Goal: Use online tool/utility: Use online tool/utility

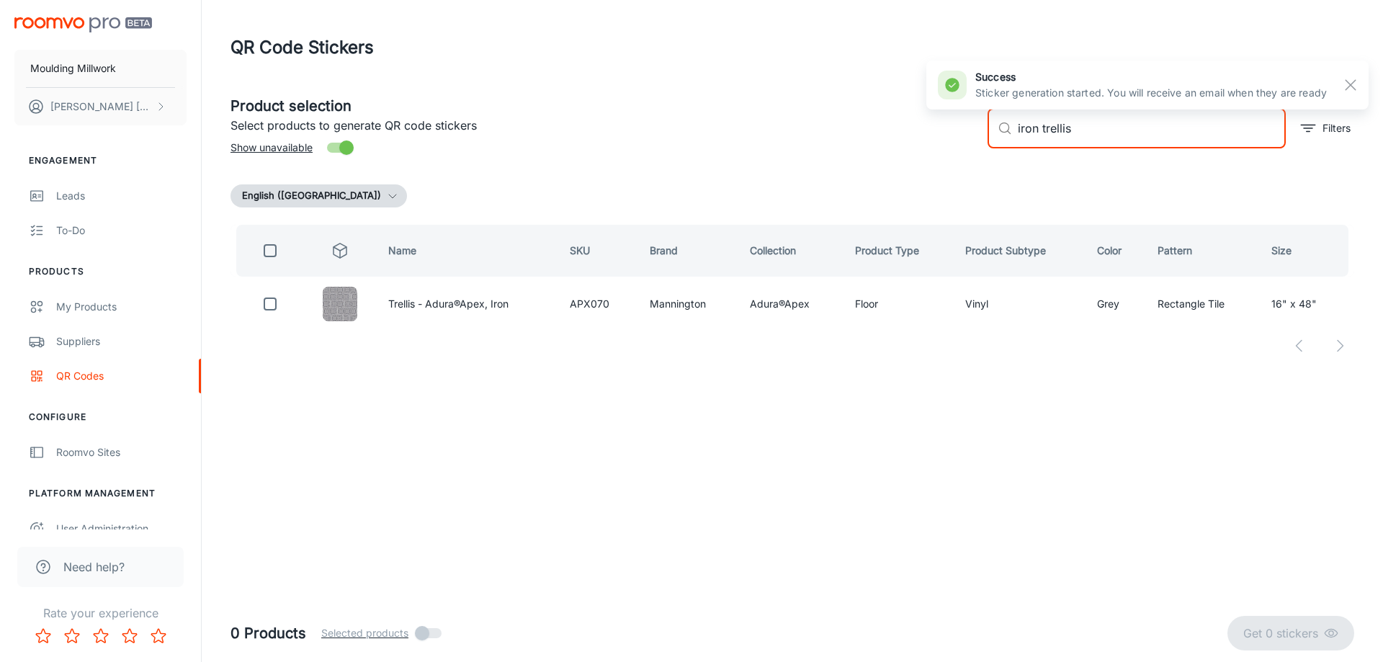
click at [1063, 133] on input "iron trellis" at bounding box center [1152, 128] width 268 height 40
click at [1077, 131] on input "iron trellis" at bounding box center [1152, 128] width 268 height 40
type input "i"
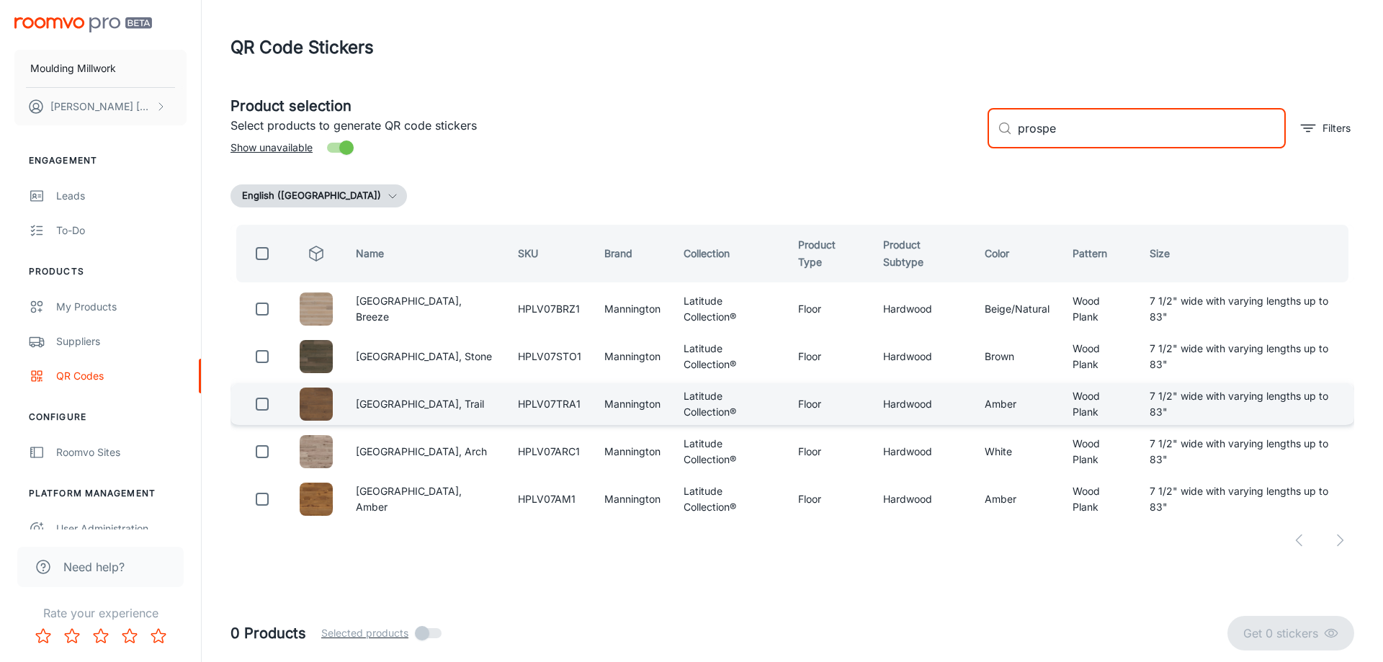
type input "prospe"
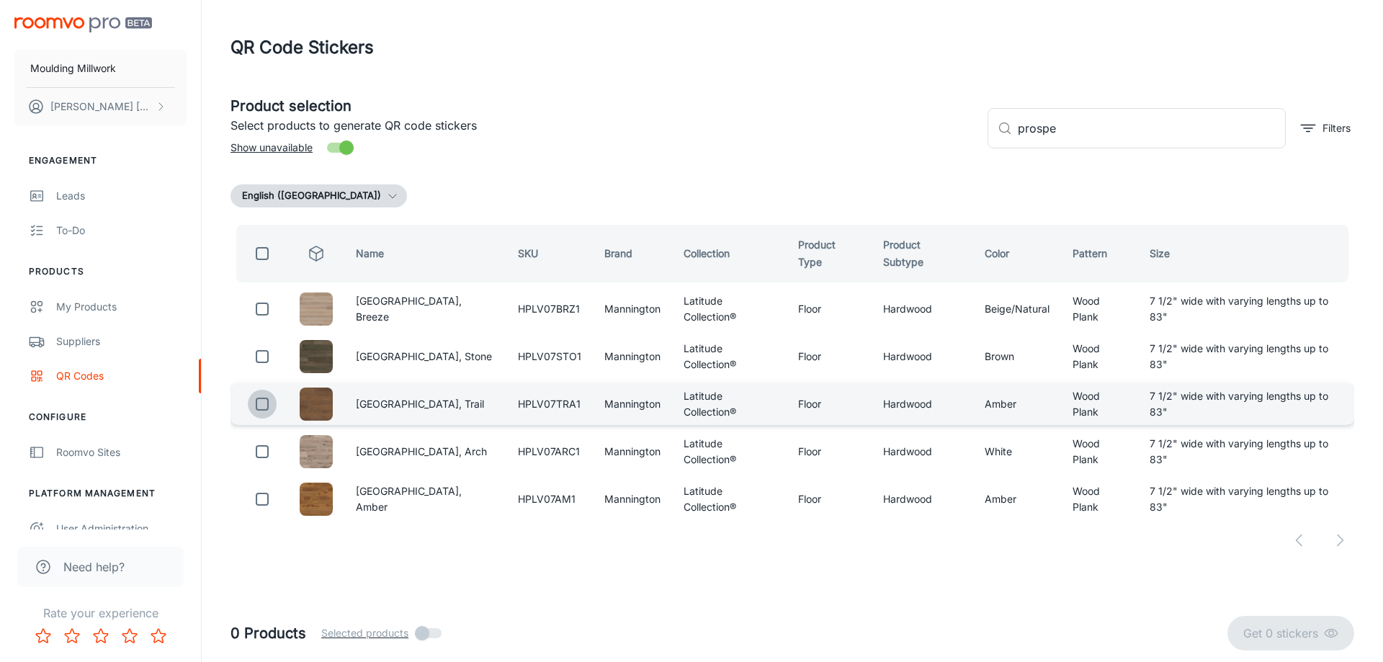
click at [257, 405] on input "checkbox" at bounding box center [262, 404] width 29 height 29
checkbox input "true"
click at [1086, 122] on input "prospe" at bounding box center [1152, 128] width 268 height 40
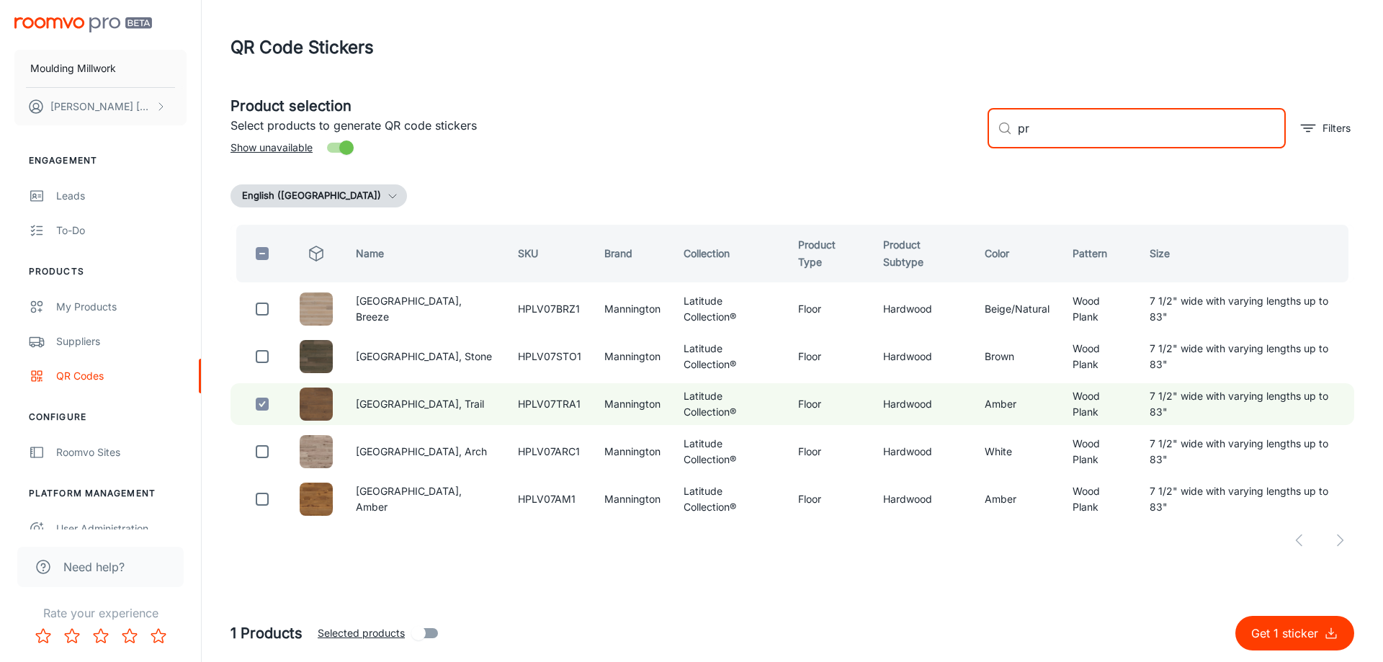
type input "p"
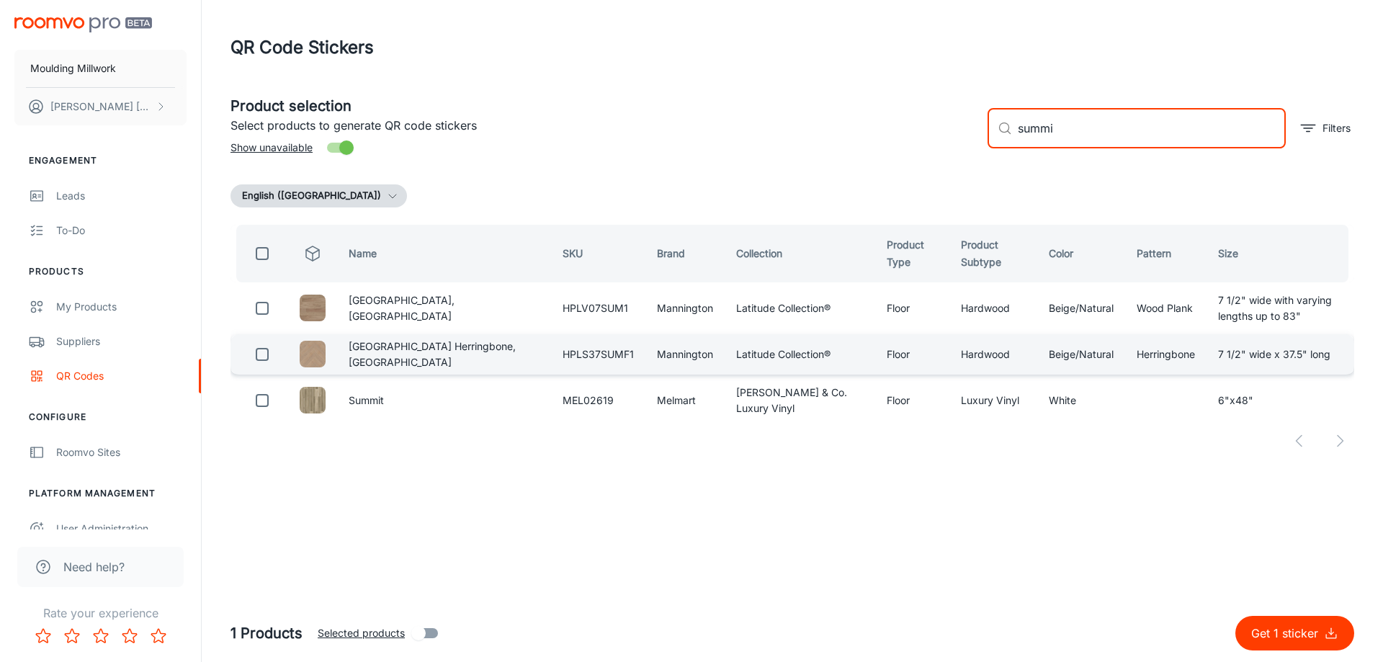
type input "summi"
click at [263, 349] on input "checkbox" at bounding box center [262, 354] width 29 height 29
checkbox input "true"
click at [1108, 136] on input "summi" at bounding box center [1152, 128] width 268 height 40
type input "s"
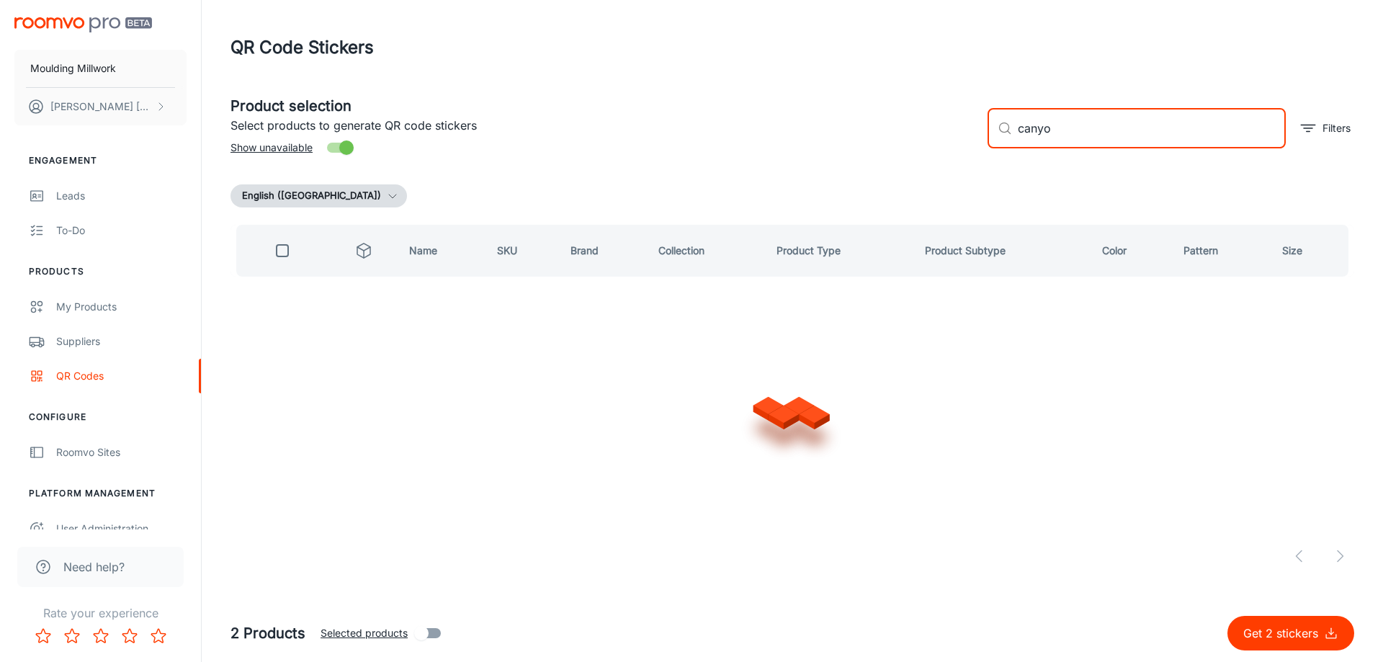
type input "canyob"
checkbox input "true"
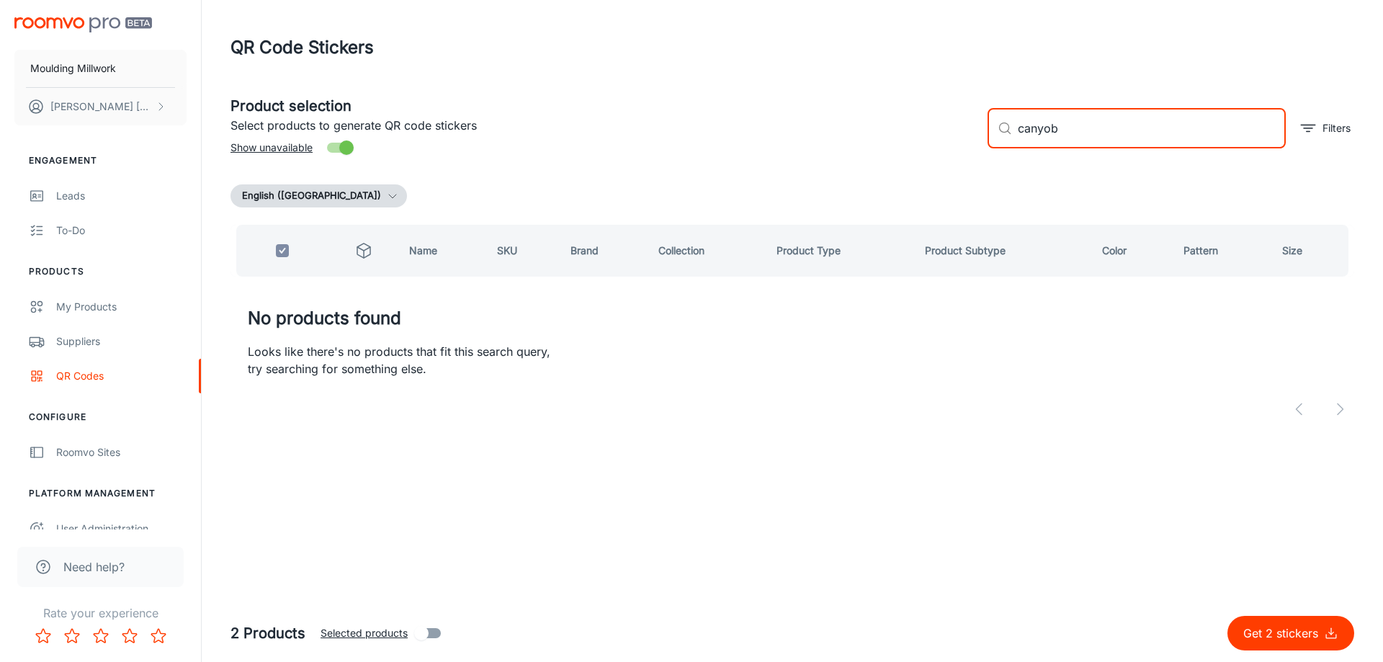
type input "canyo"
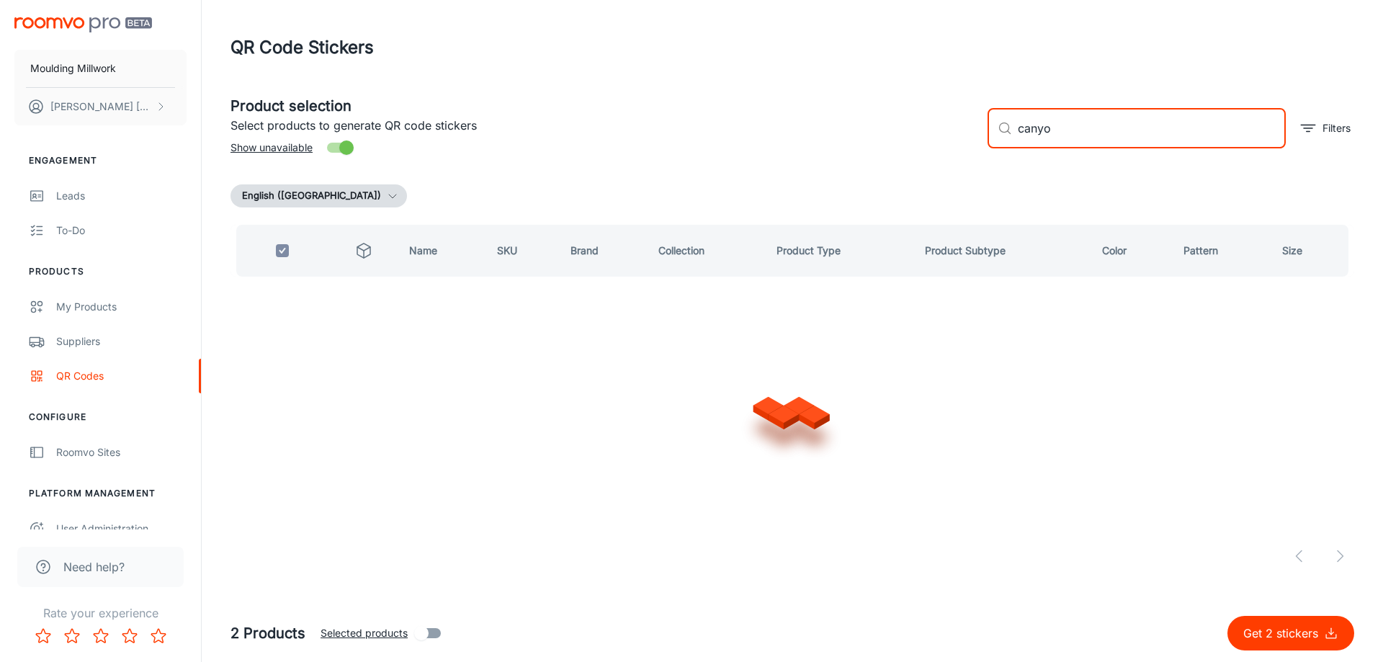
checkbox input "false"
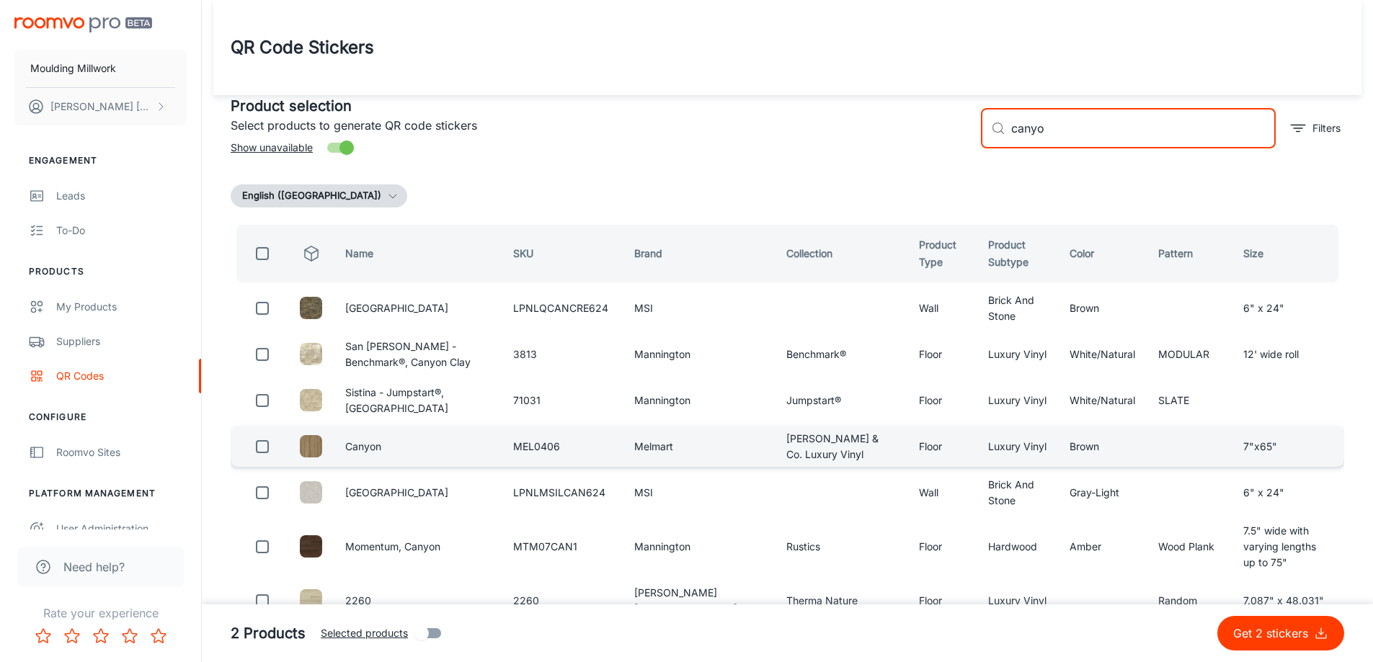
scroll to position [72, 0]
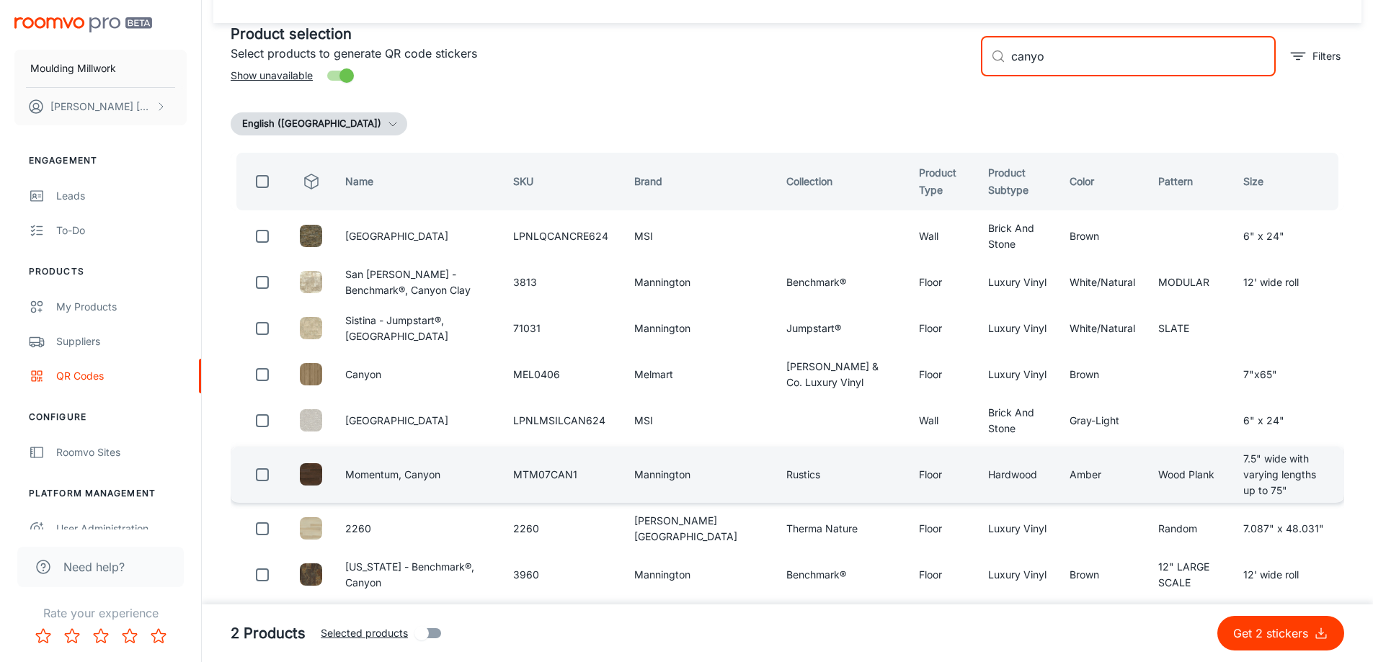
type input "canyo"
click at [266, 460] on input "checkbox" at bounding box center [262, 474] width 29 height 29
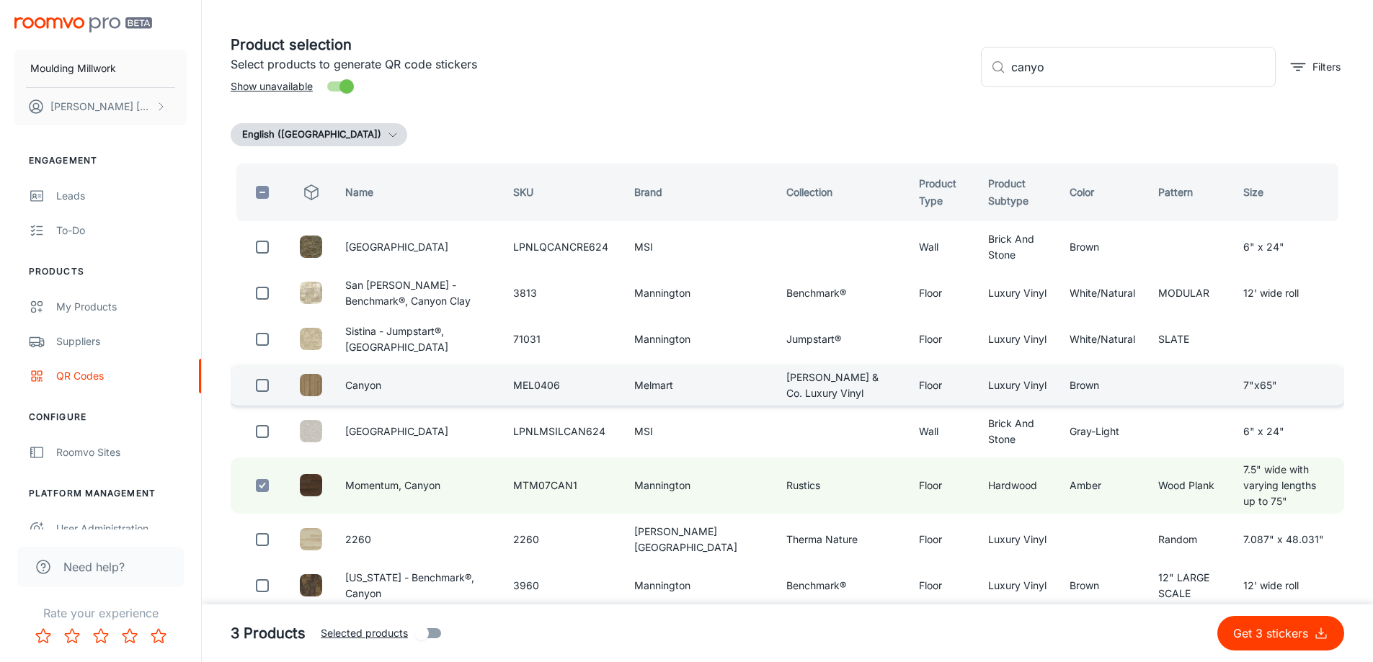
scroll to position [0, 0]
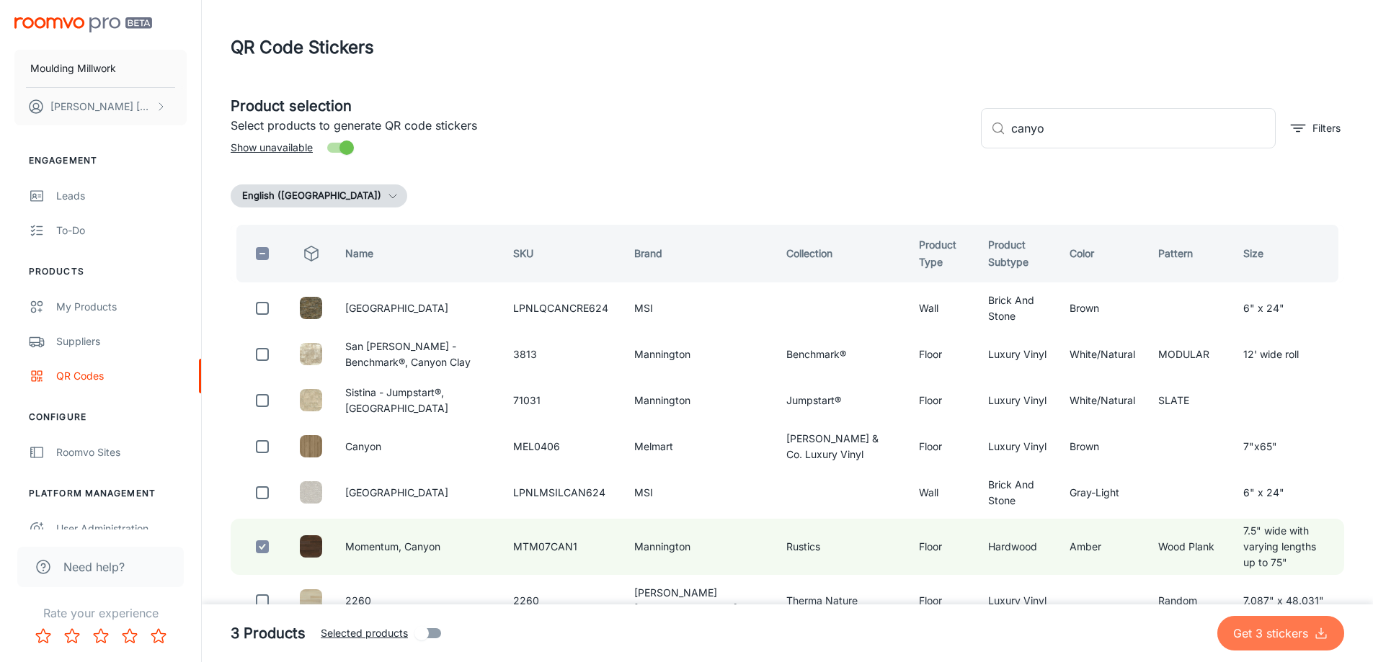
click at [1283, 640] on p "Get 3 stickers" at bounding box center [1273, 633] width 81 height 17
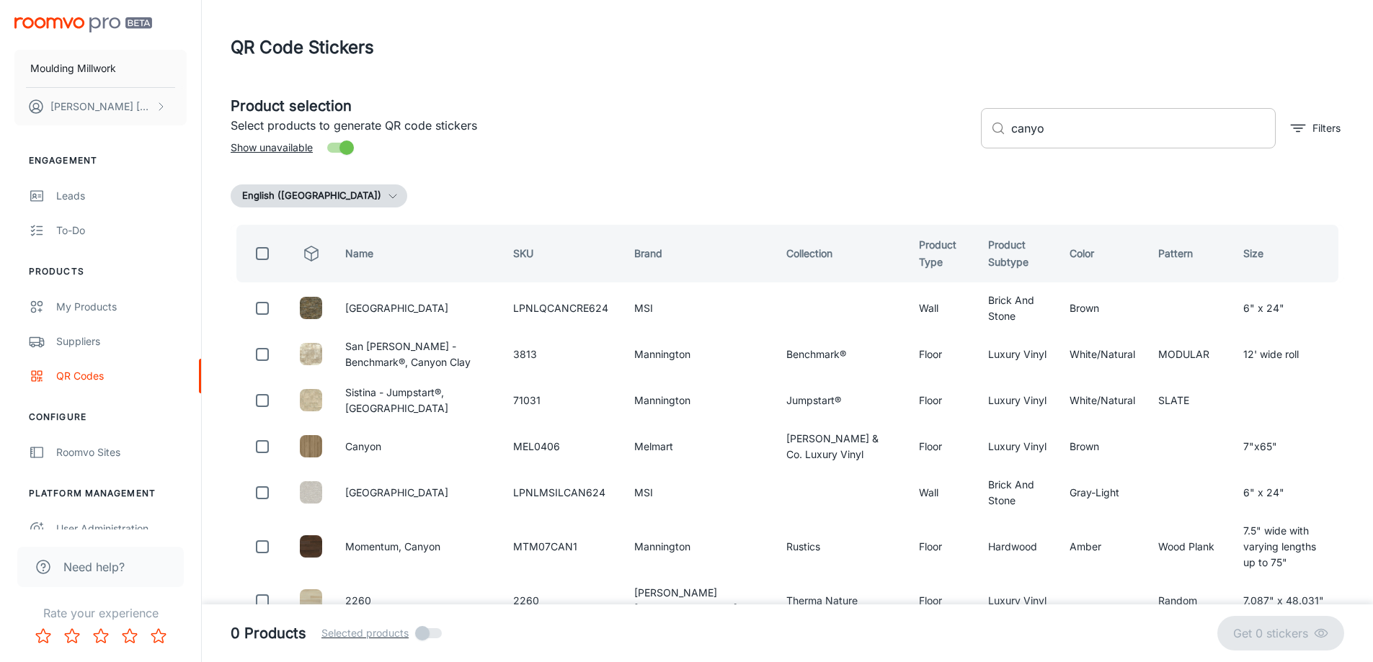
click at [1064, 132] on input "canyo" at bounding box center [1143, 128] width 264 height 40
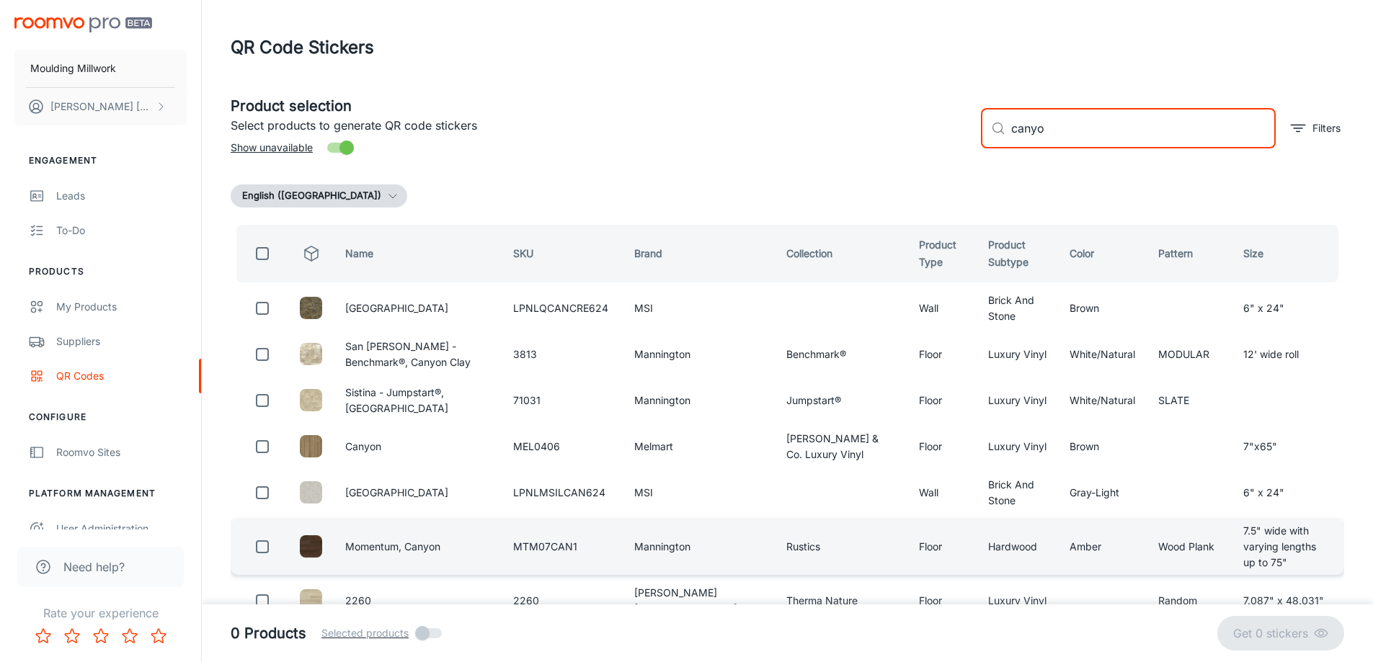
click at [255, 543] on input "checkbox" at bounding box center [262, 546] width 29 height 29
checkbox input "true"
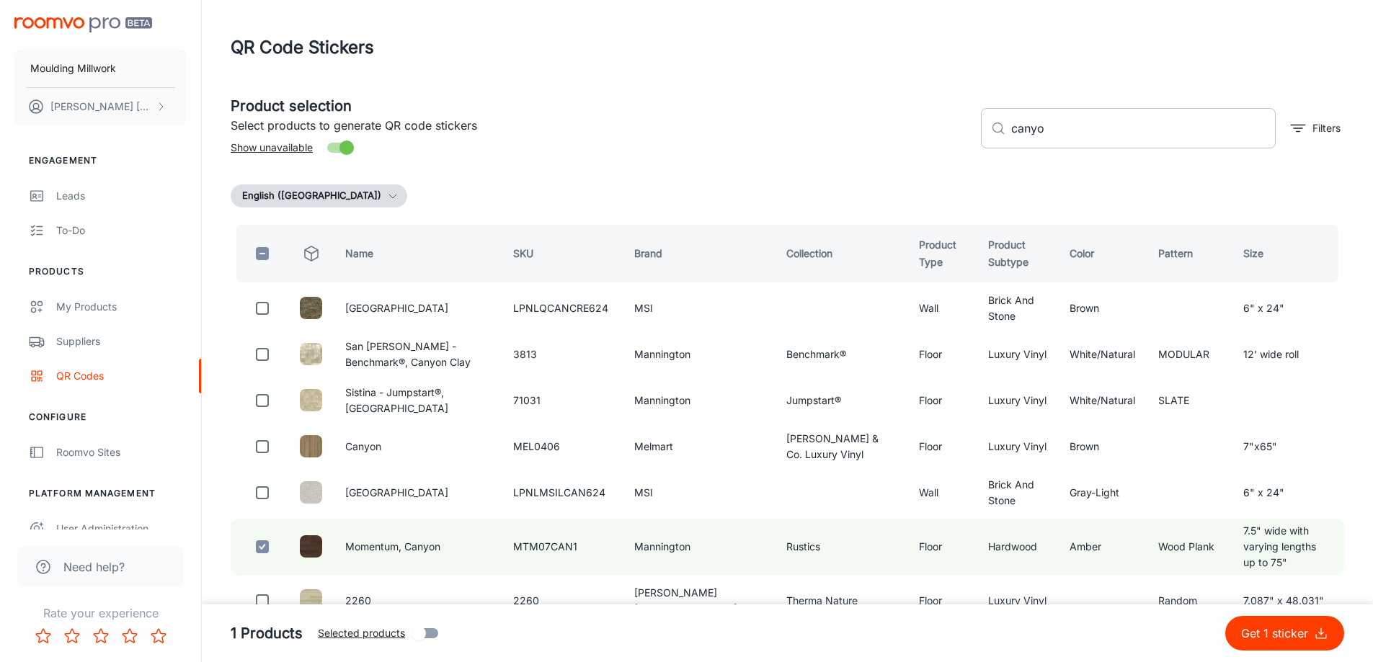
click at [1048, 129] on input "canyo" at bounding box center [1143, 128] width 264 height 40
type input "c"
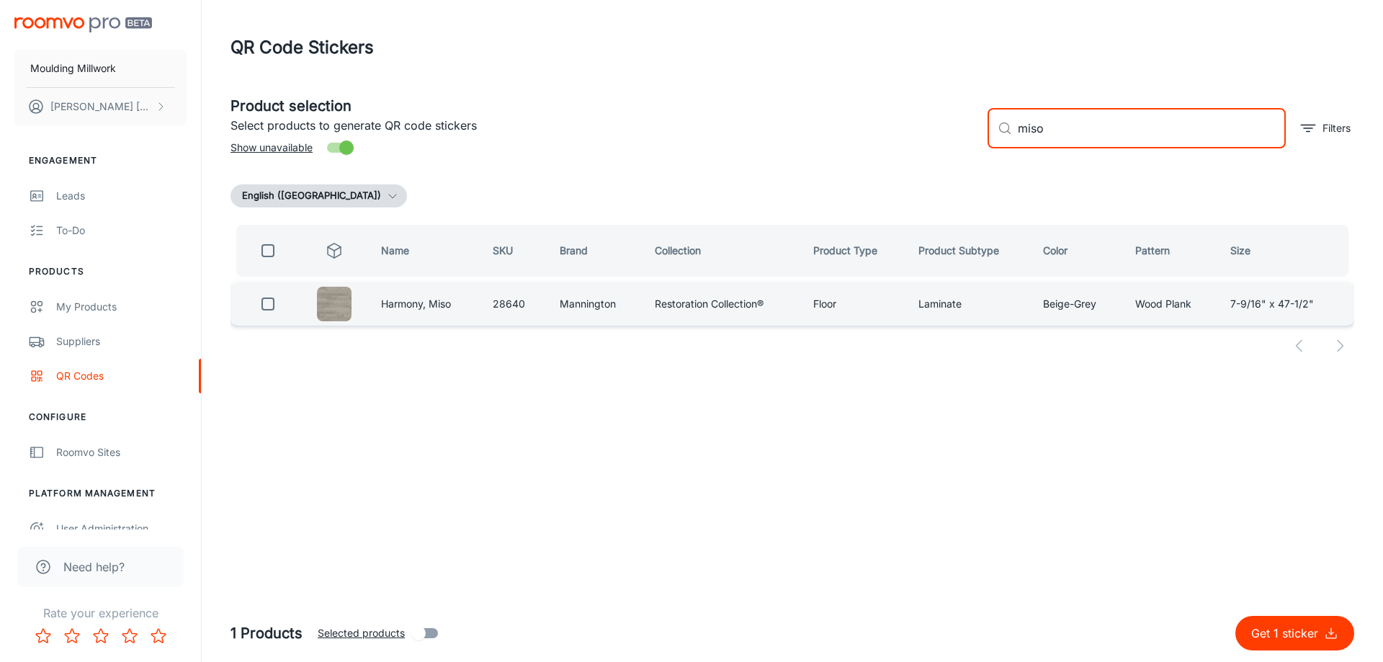
type input "miso"
click at [270, 311] on input "checkbox" at bounding box center [268, 304] width 29 height 29
checkbox input "true"
click at [1078, 132] on input "miso" at bounding box center [1152, 128] width 268 height 40
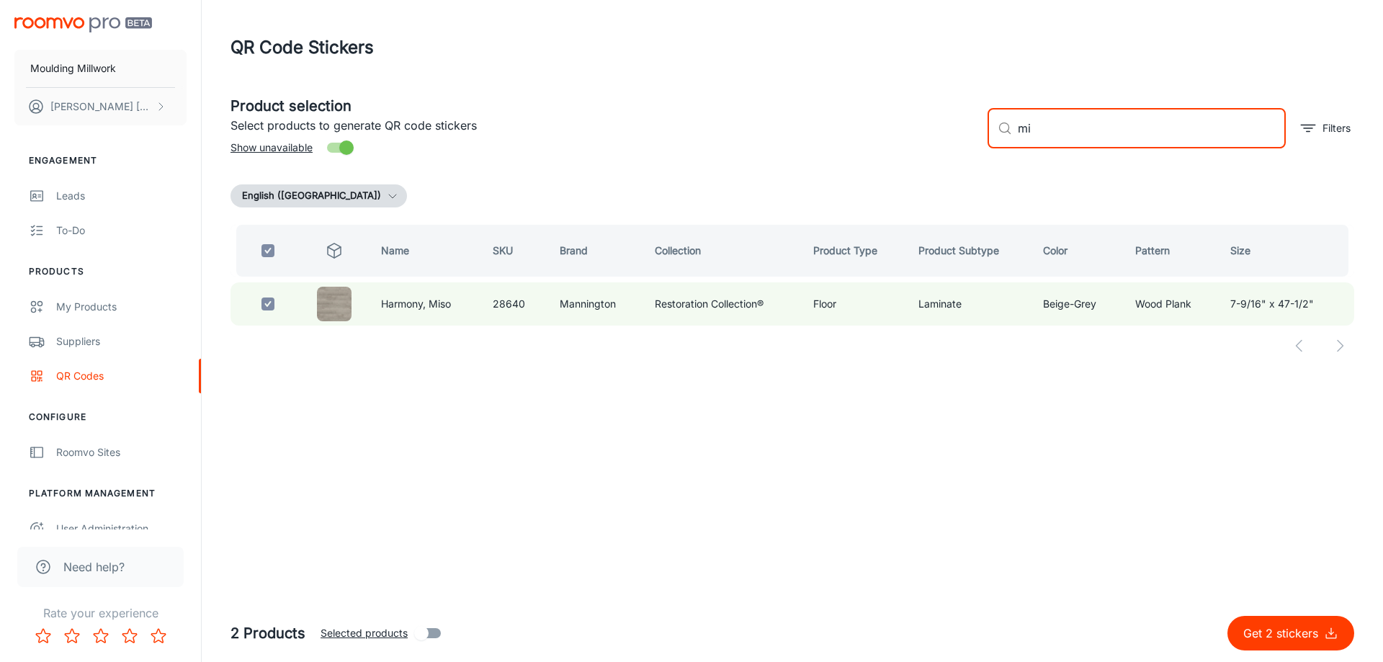
type input "m"
checkbox input "false"
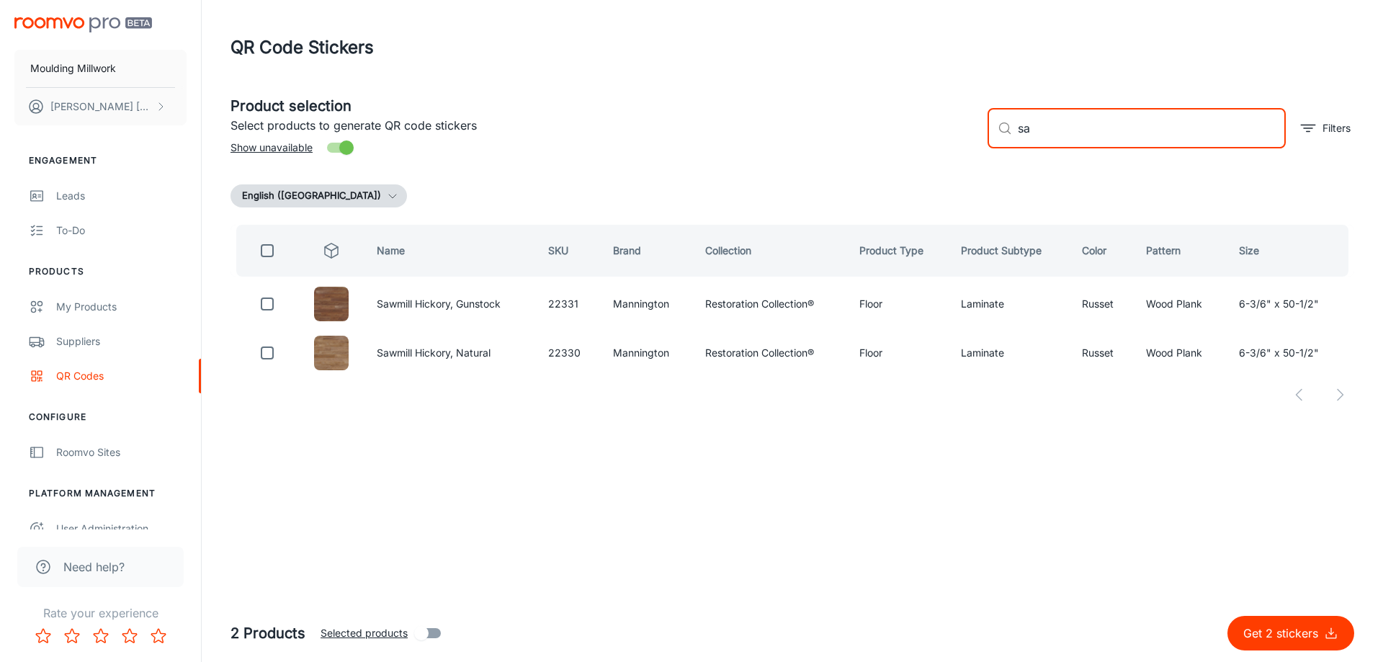
type input "s"
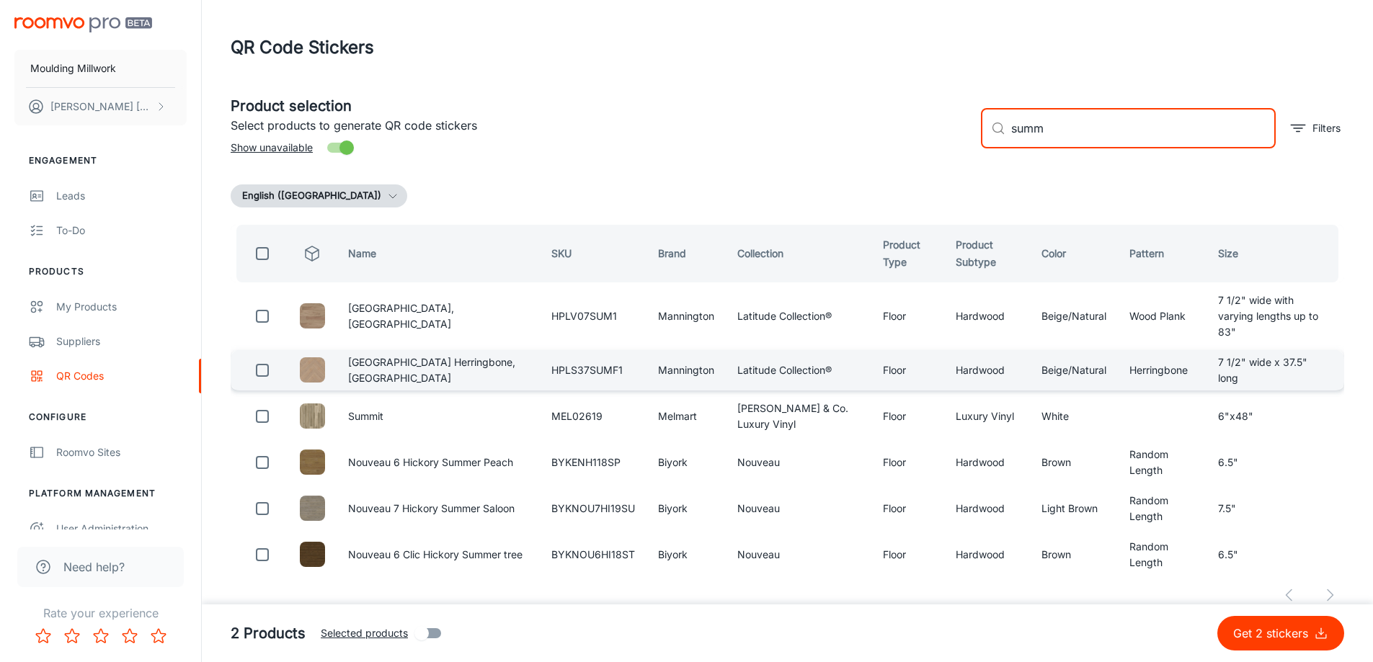
type input "summ"
click at [263, 360] on input "checkbox" at bounding box center [262, 370] width 29 height 29
checkbox input "true"
click at [1055, 132] on input "summ" at bounding box center [1143, 128] width 264 height 40
type input "s"
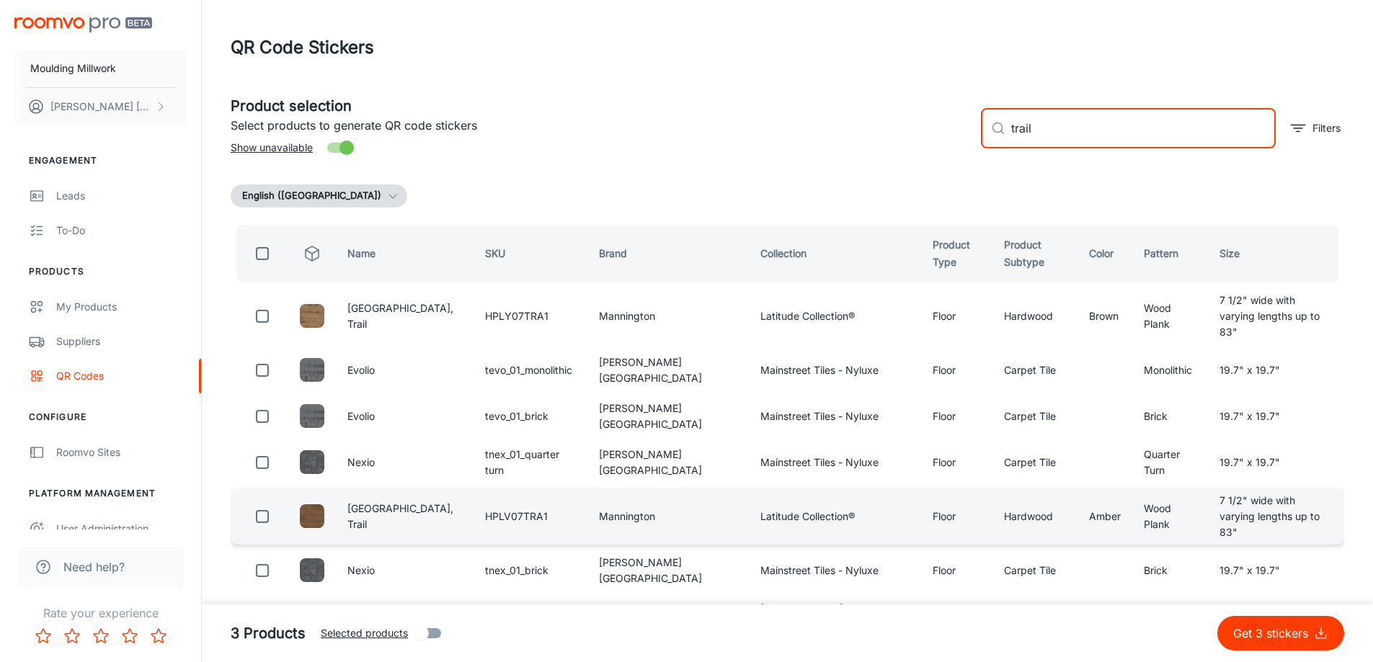
type input "trail"
click at [269, 502] on input "checkbox" at bounding box center [262, 516] width 29 height 29
checkbox input "true"
click at [1065, 135] on input "trail" at bounding box center [1143, 128] width 264 height 40
type input "t"
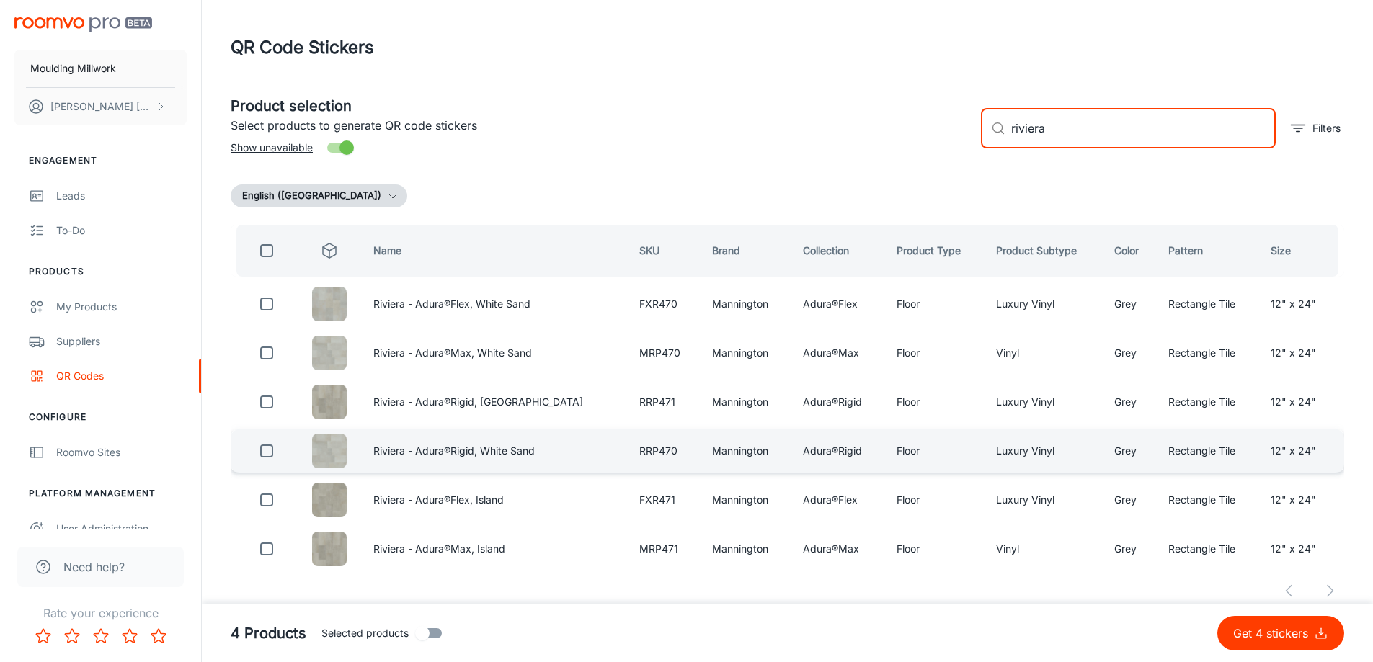
type input "riviera"
click at [269, 452] on input "checkbox" at bounding box center [266, 451] width 29 height 29
checkbox input "true"
click at [1074, 138] on input "riviera" at bounding box center [1143, 128] width 264 height 40
type input "r"
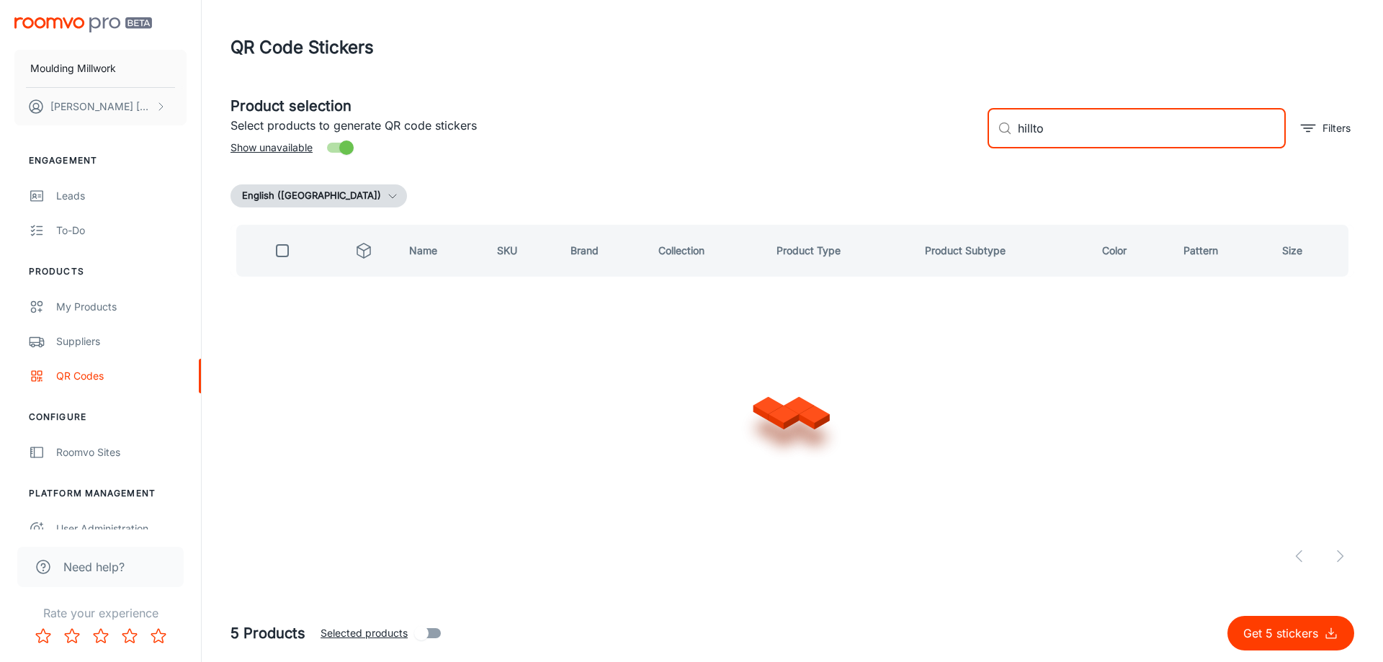
type input "hilltop"
checkbox input "true"
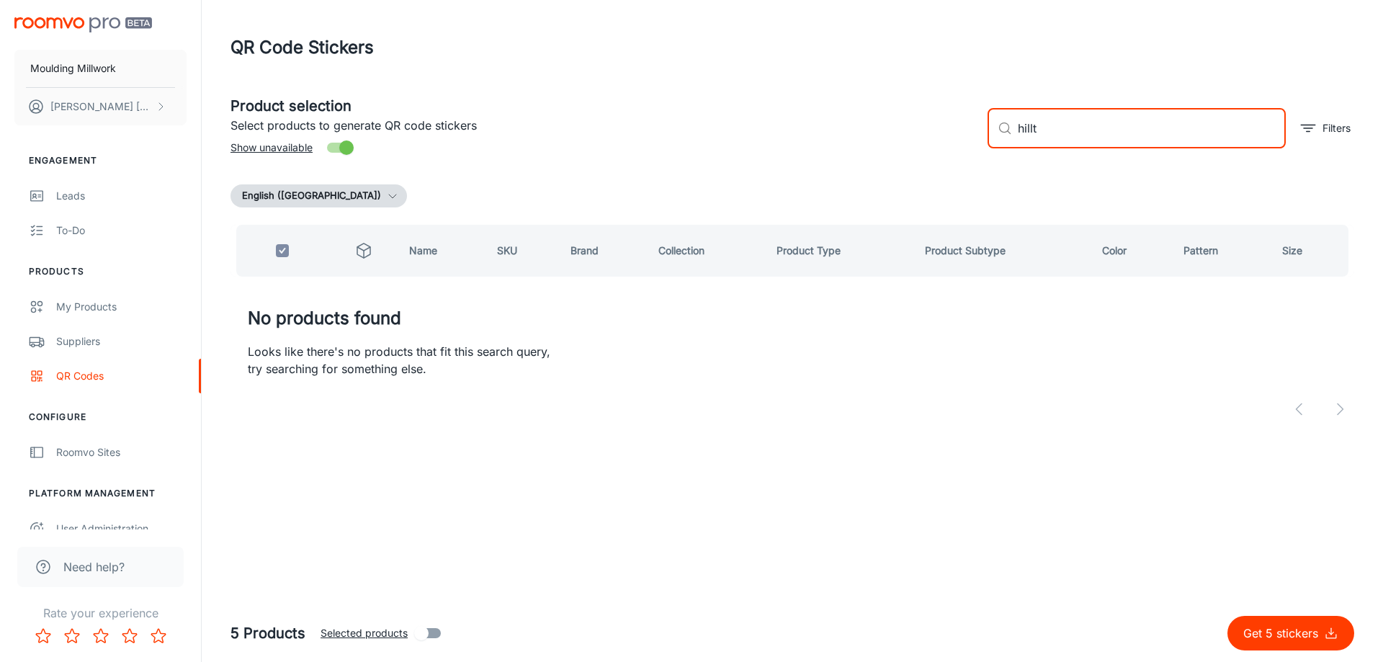
type input "hill"
checkbox input "false"
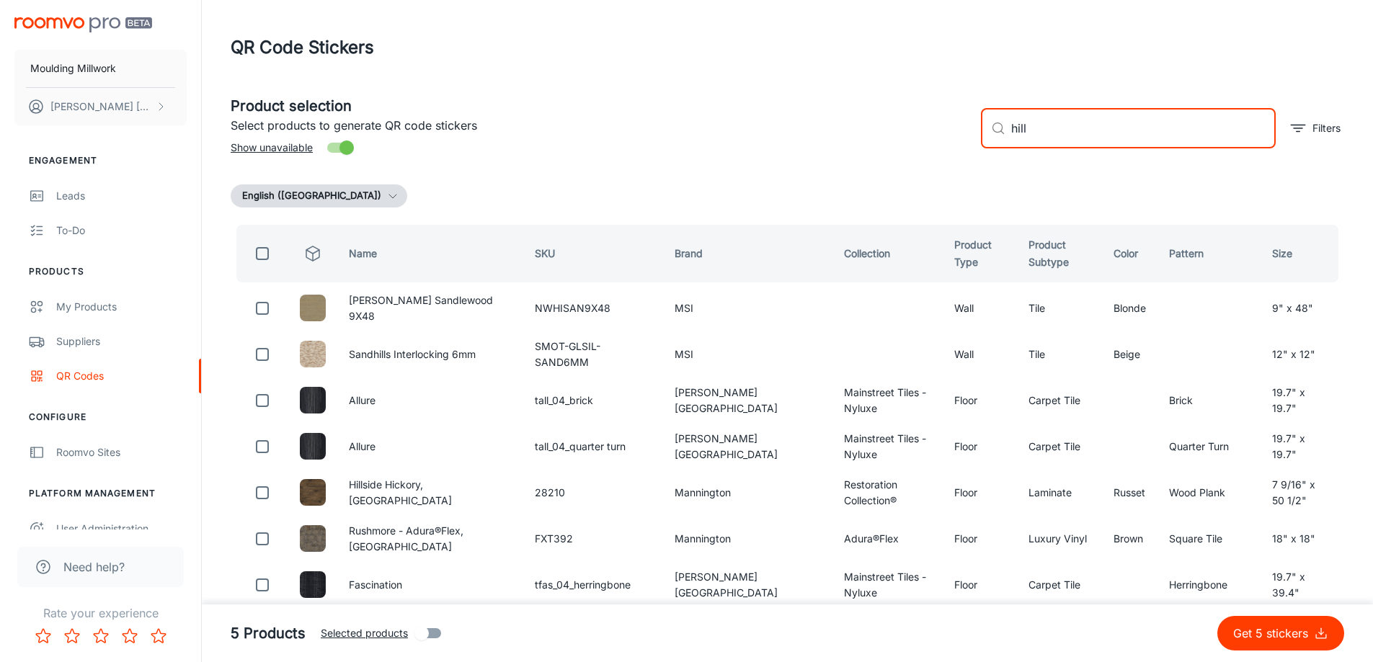
click at [1066, 130] on input "hill" at bounding box center [1143, 128] width 264 height 40
type input "h"
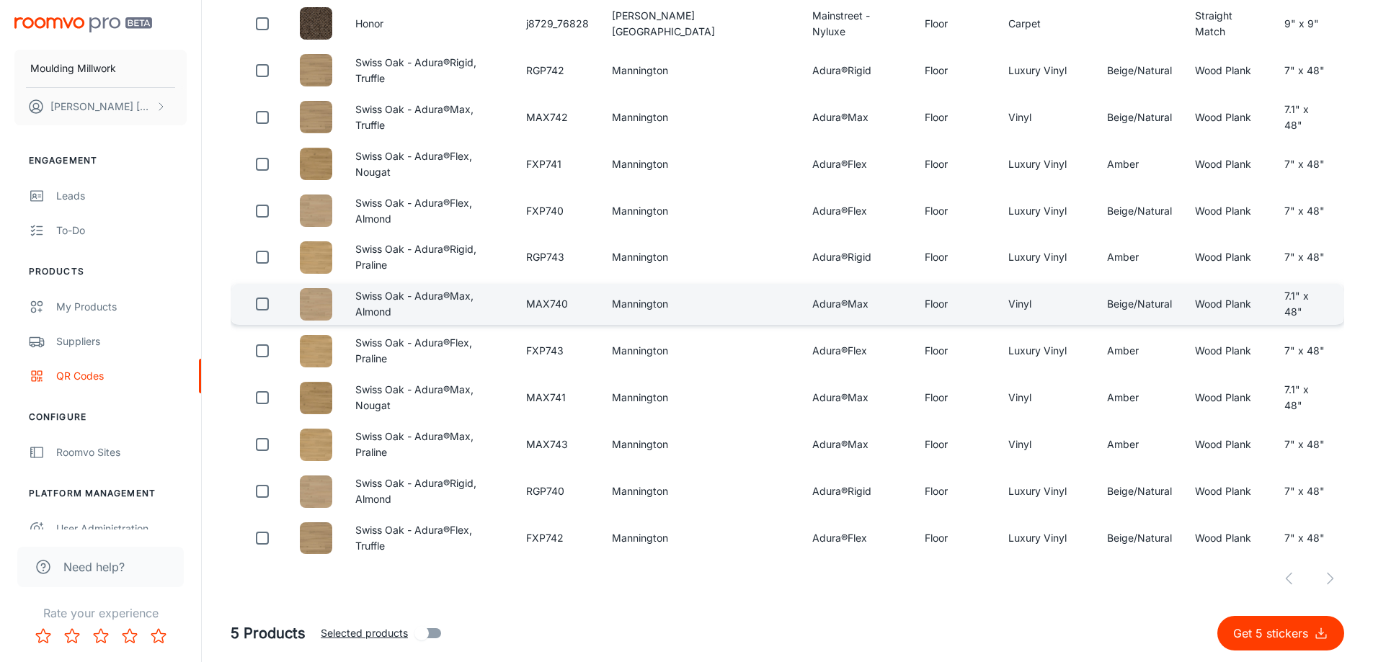
scroll to position [355, 0]
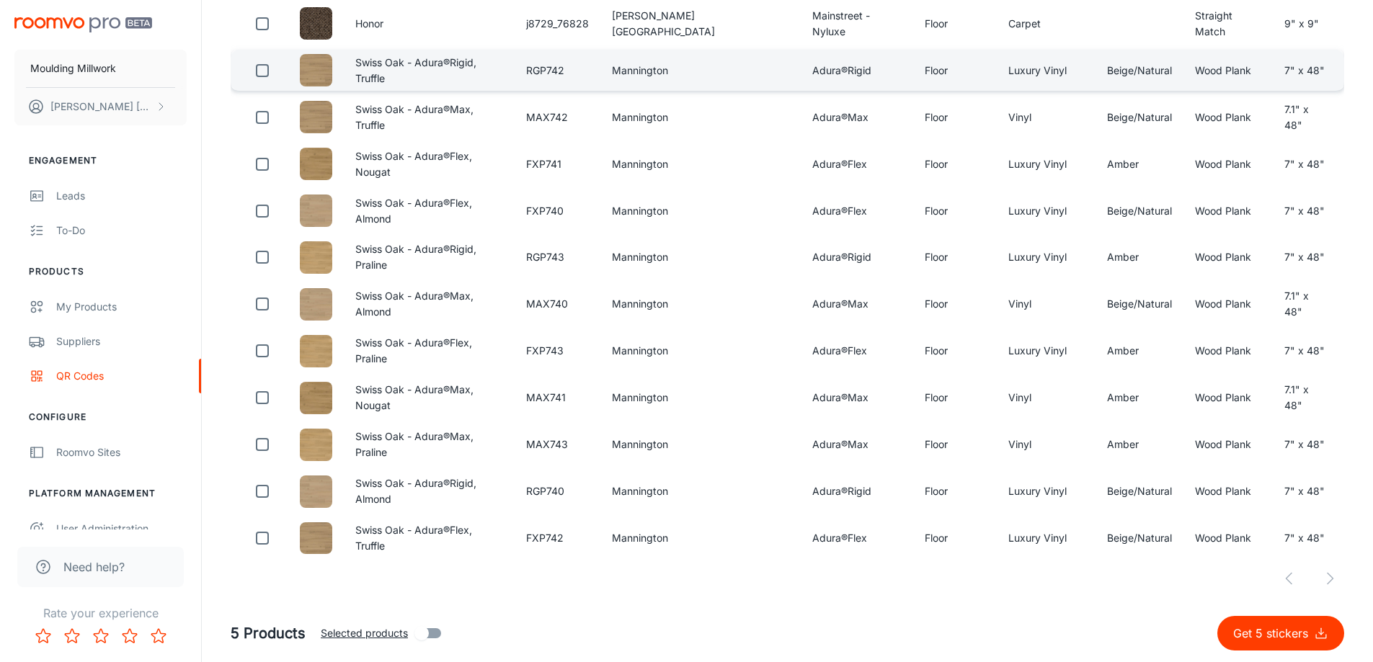
type input "SWISS"
drag, startPoint x: 259, startPoint y: 45, endPoint x: 283, endPoint y: 53, distance: 24.8
click at [260, 56] on input "checkbox" at bounding box center [262, 70] width 29 height 29
checkbox input "true"
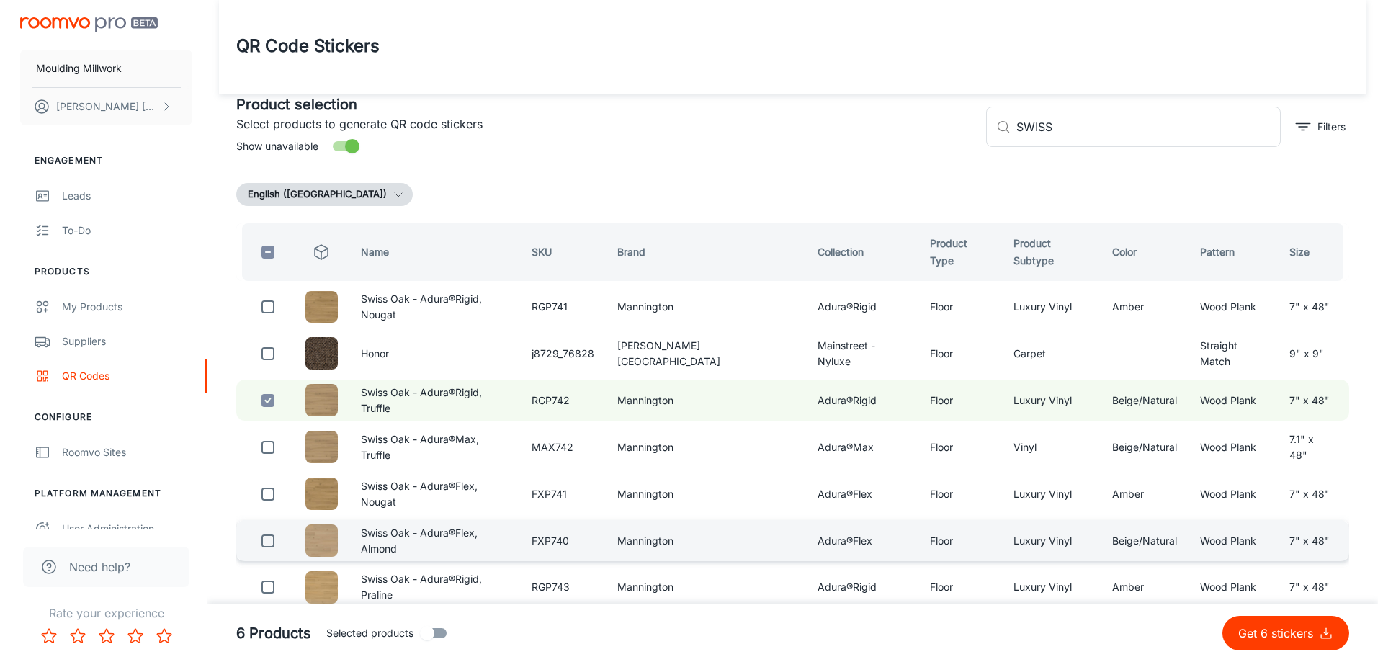
scroll to position [0, 0]
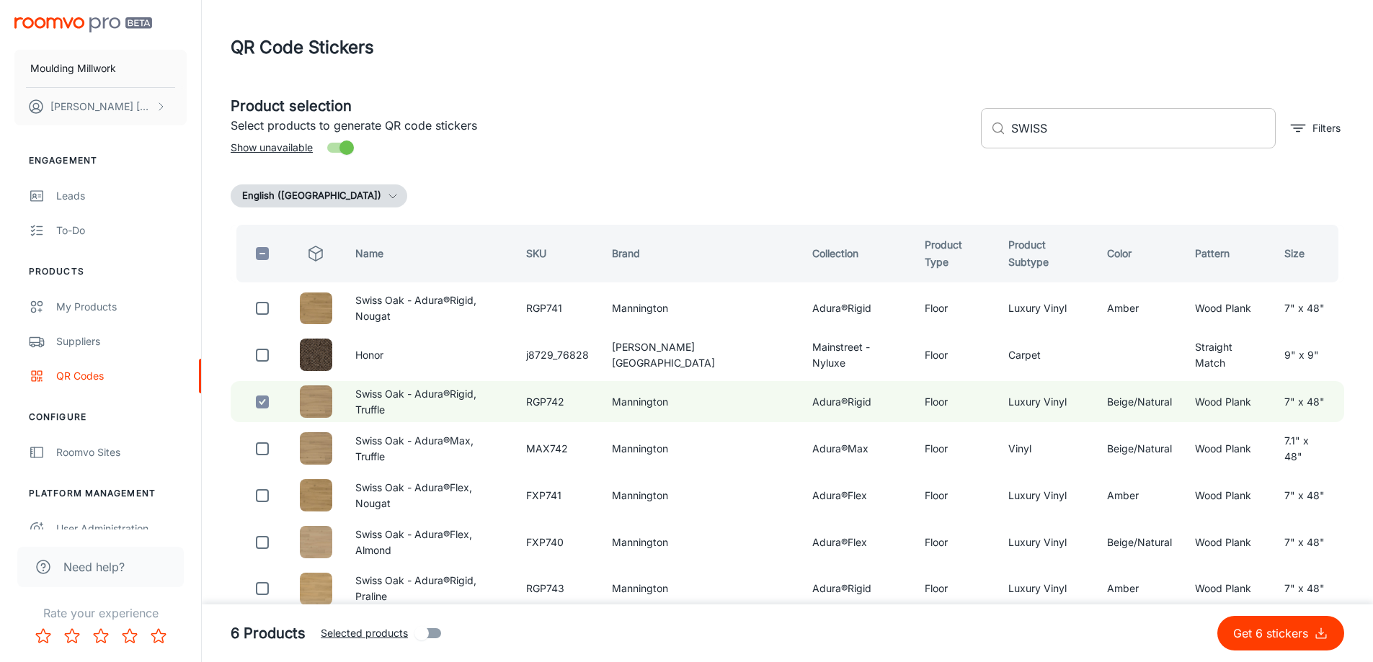
click at [1067, 136] on input "SWISS" at bounding box center [1143, 128] width 264 height 40
type input "S"
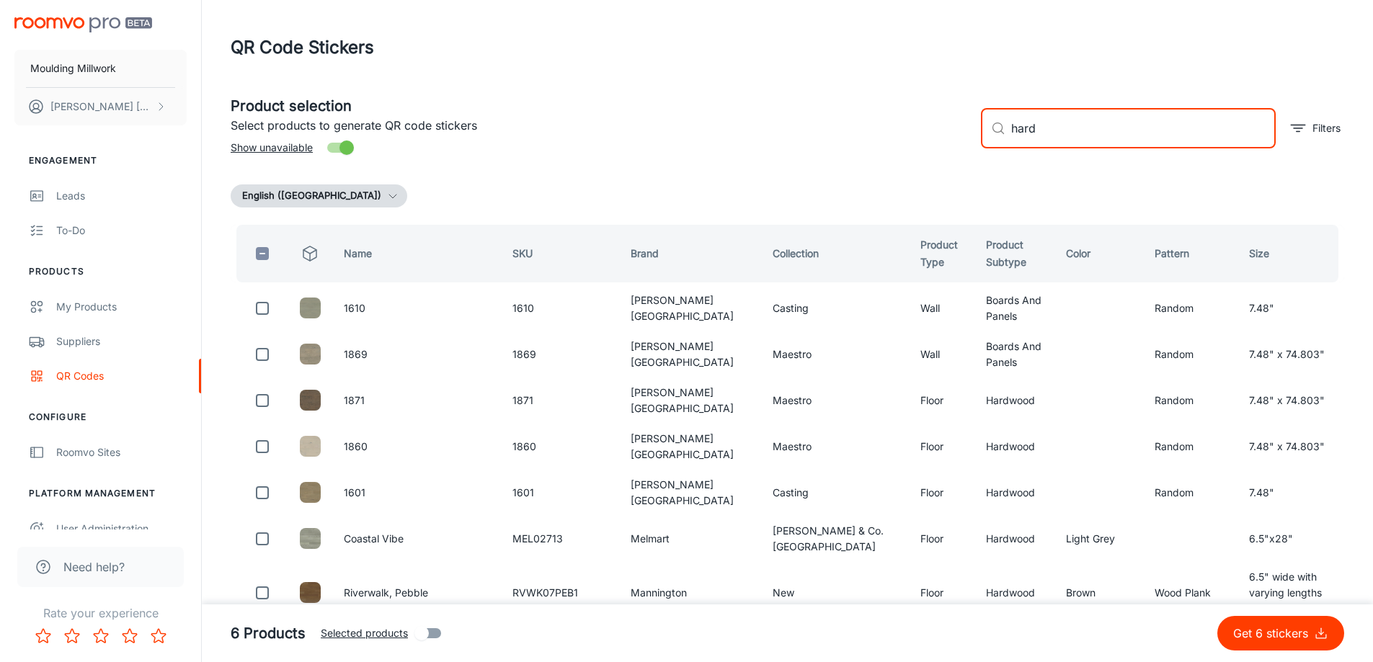
drag, startPoint x: 1040, startPoint y: 130, endPoint x: 923, endPoint y: 137, distance: 116.9
click at [923, 137] on div "Product selection Select products to generate QR code stickers Show unavailable…" at bounding box center [781, 123] width 1125 height 78
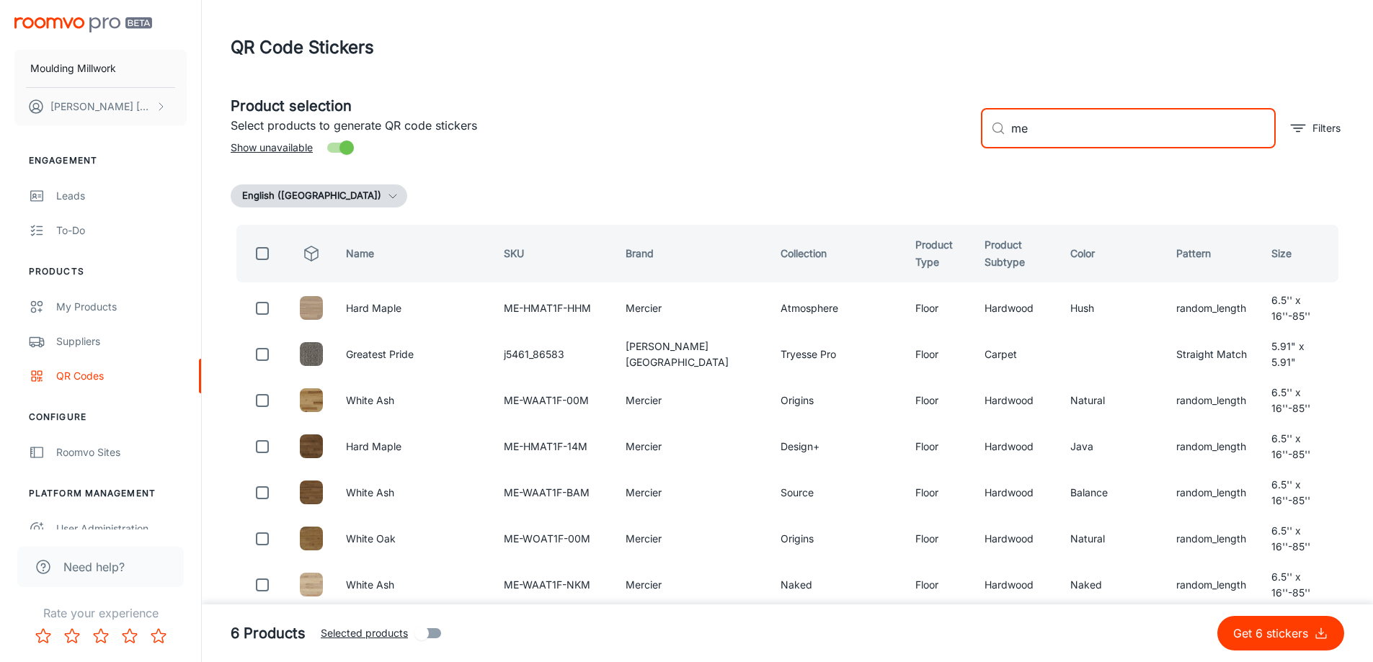
type input "m"
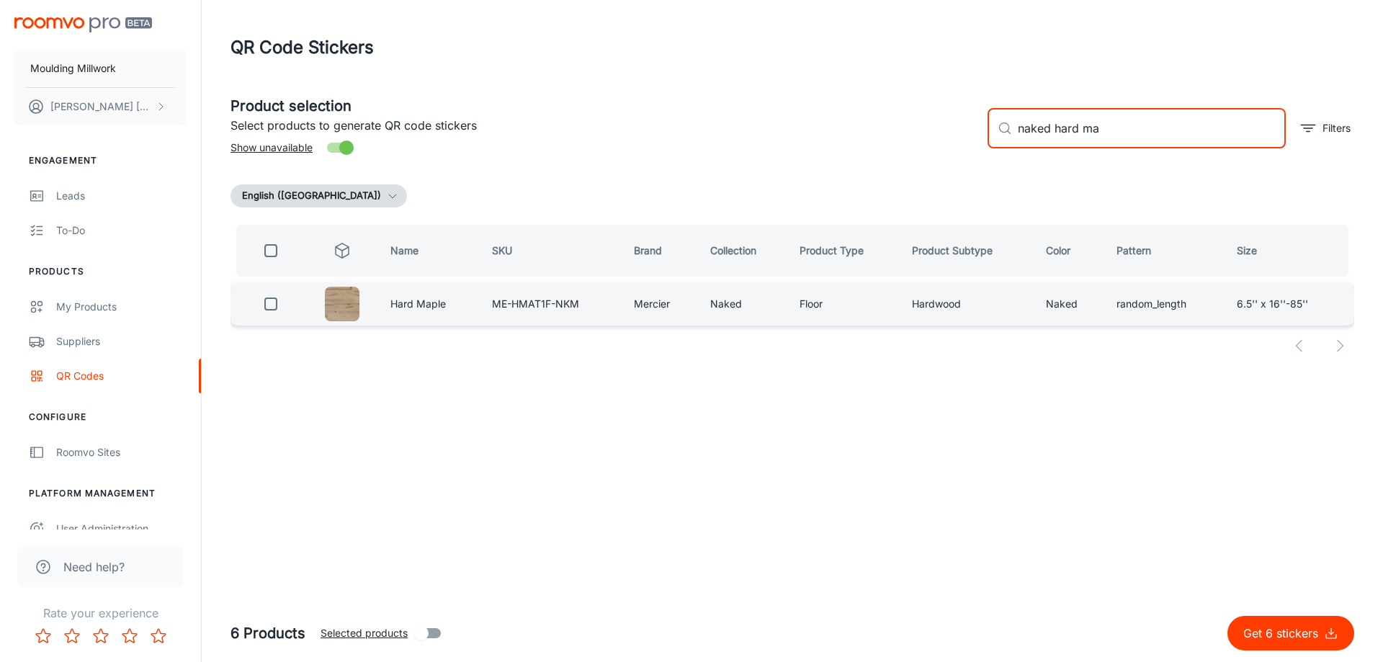
type input "naked hard ma"
click at [275, 300] on input "checkbox" at bounding box center [271, 304] width 29 height 29
checkbox input "true"
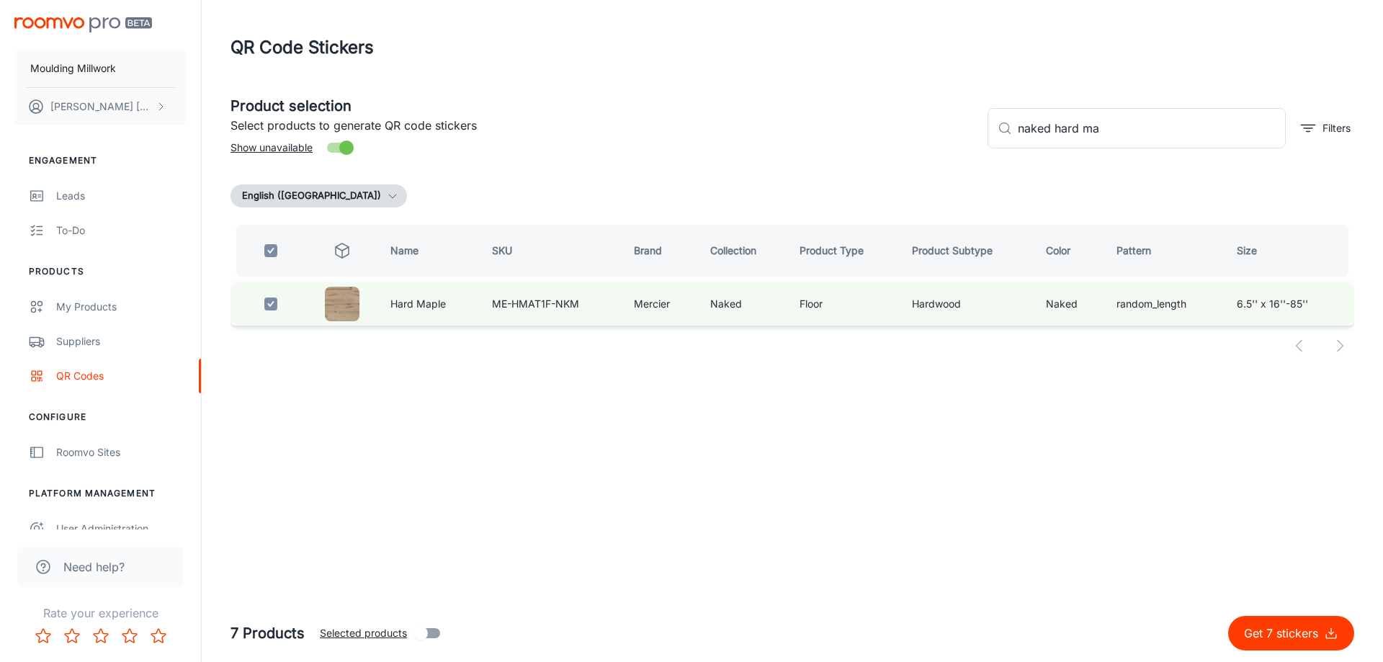
click at [275, 300] on input "checkbox" at bounding box center [271, 304] width 29 height 29
checkbox input "false"
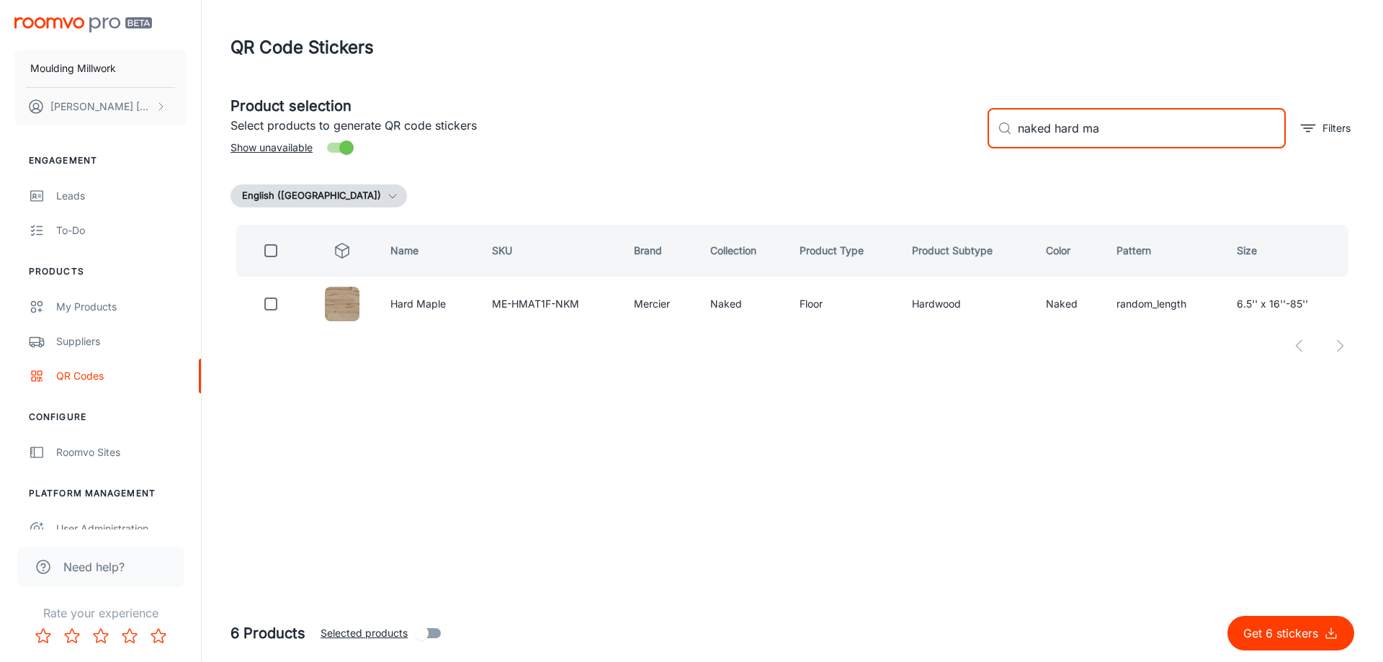
drag, startPoint x: 1125, startPoint y: 135, endPoint x: 989, endPoint y: 124, distance: 136.7
click at [989, 124] on div "​ naked hard ma ​" at bounding box center [1137, 128] width 298 height 40
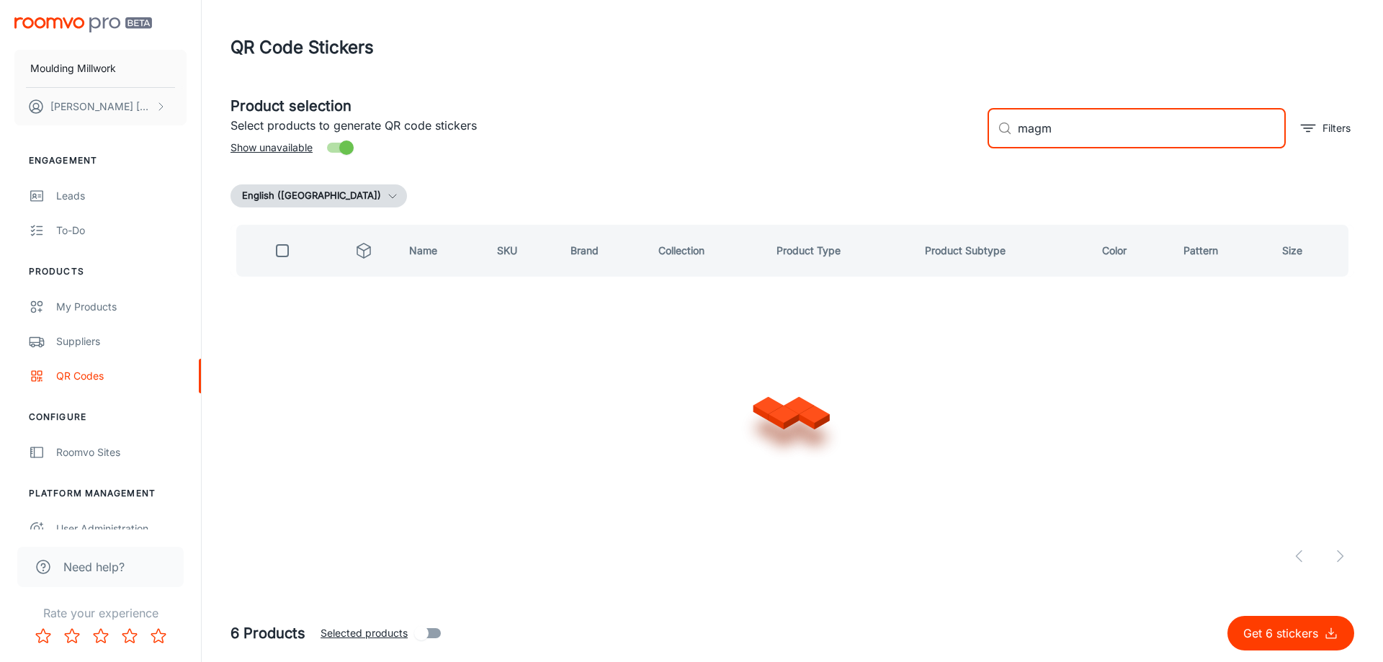
type input "magma"
checkbox input "true"
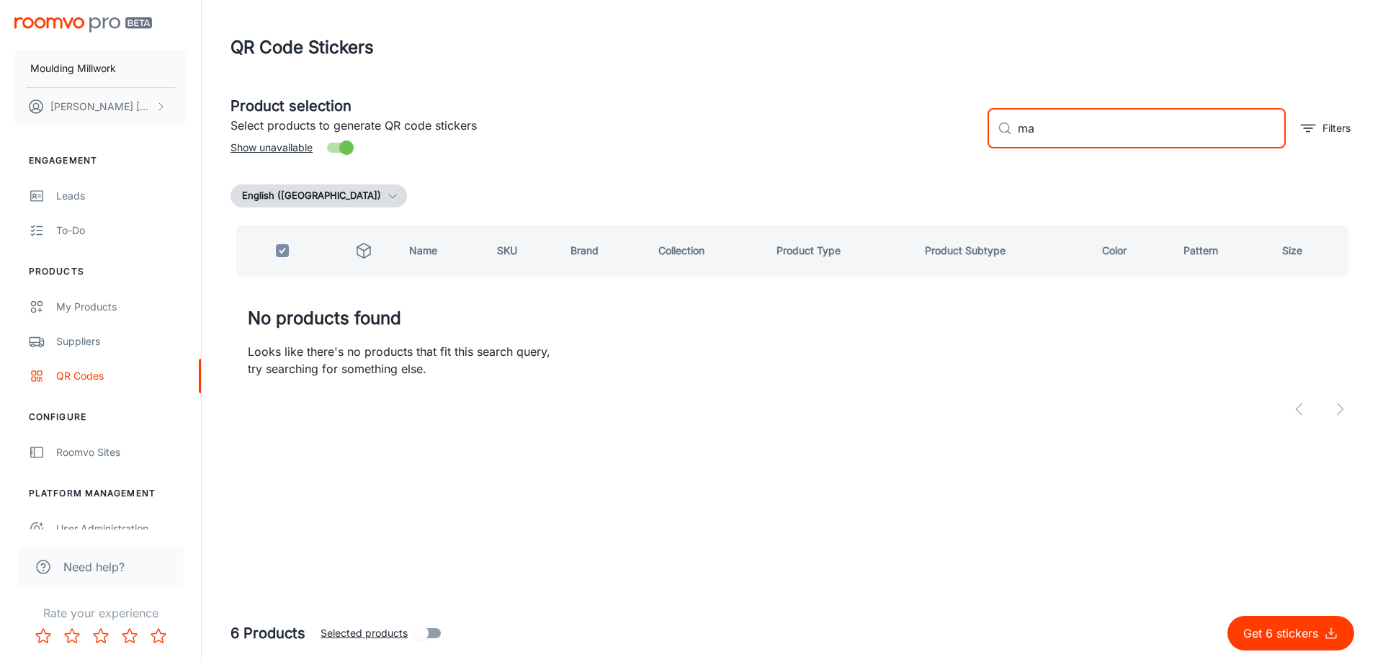
type input "m"
checkbox input "false"
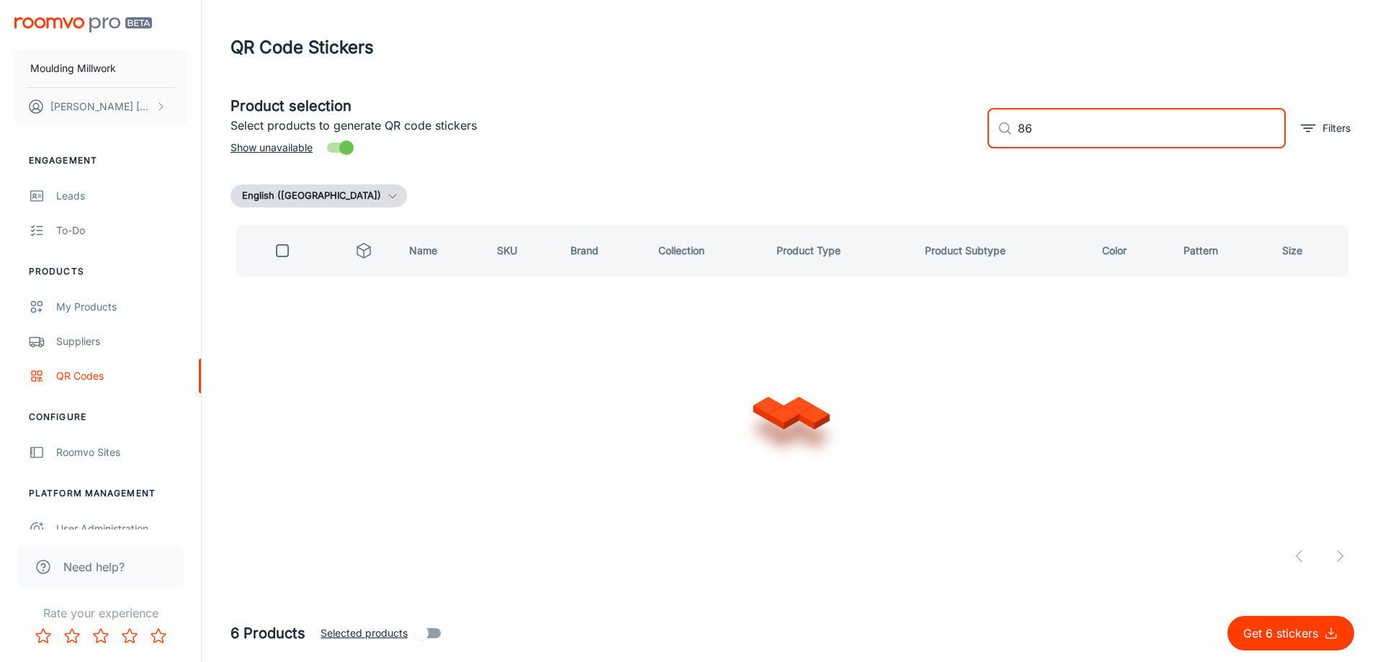
type input "8"
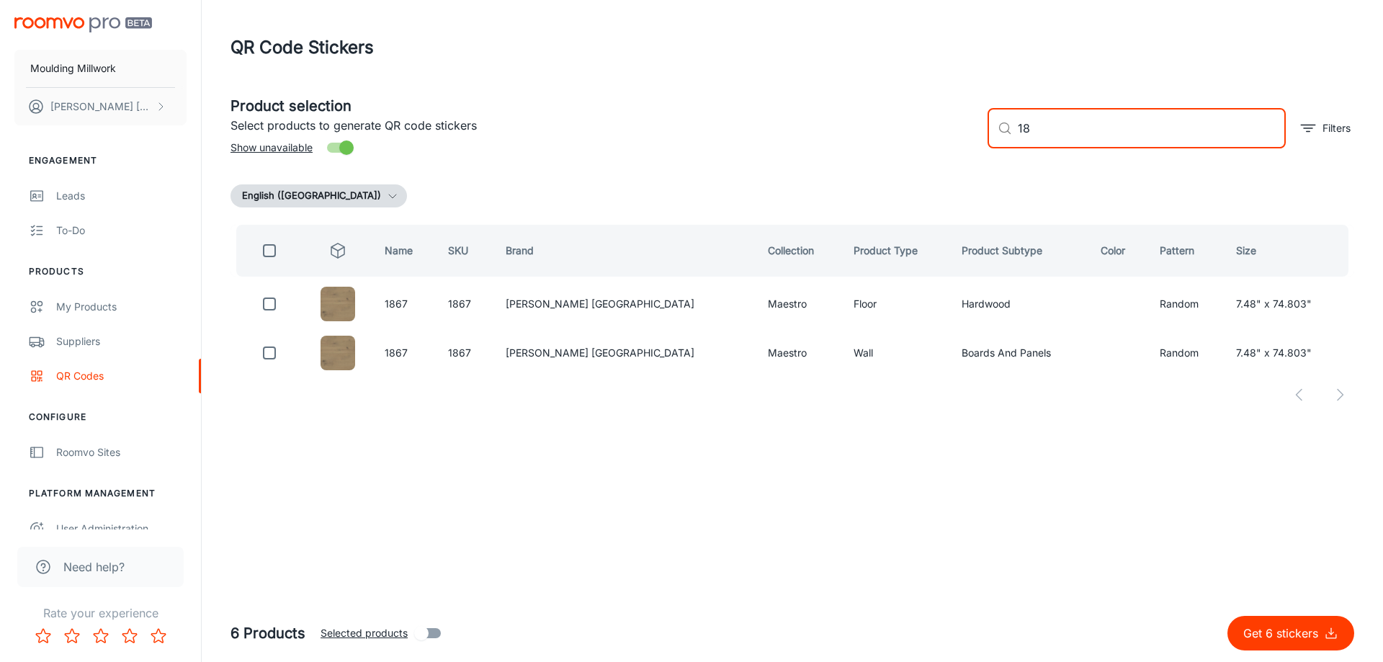
type input "1"
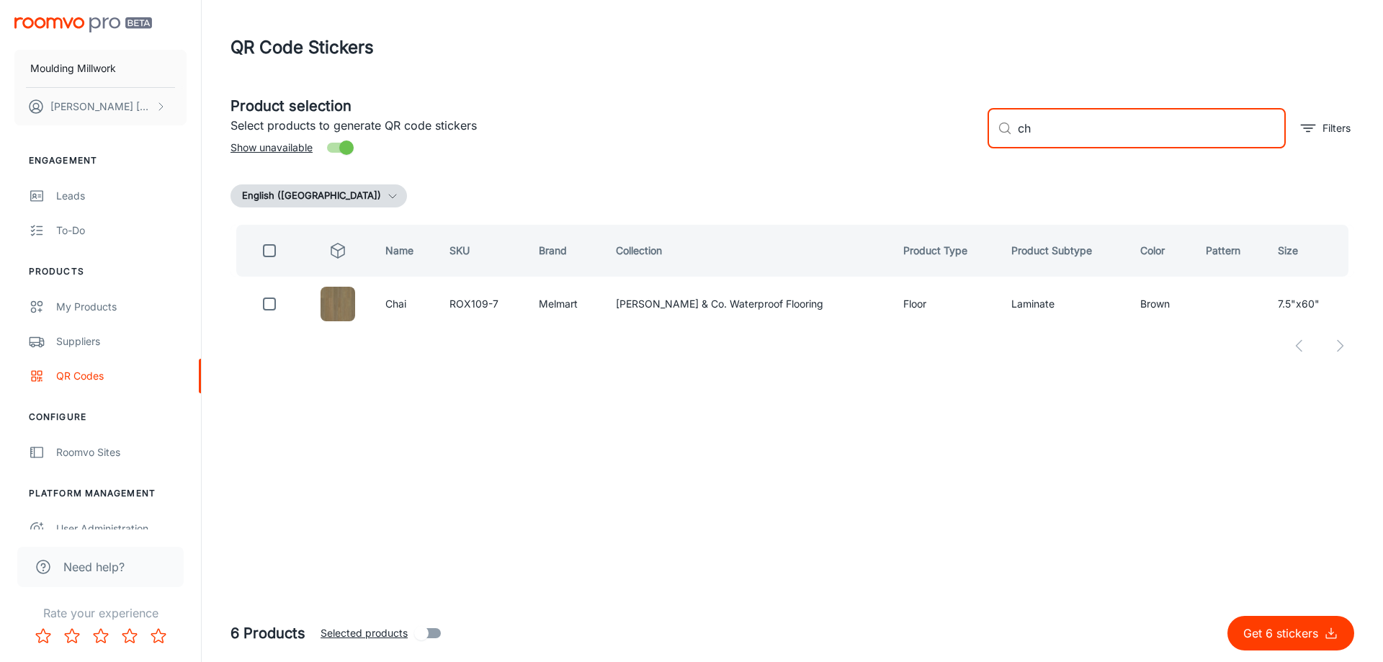
type input "c"
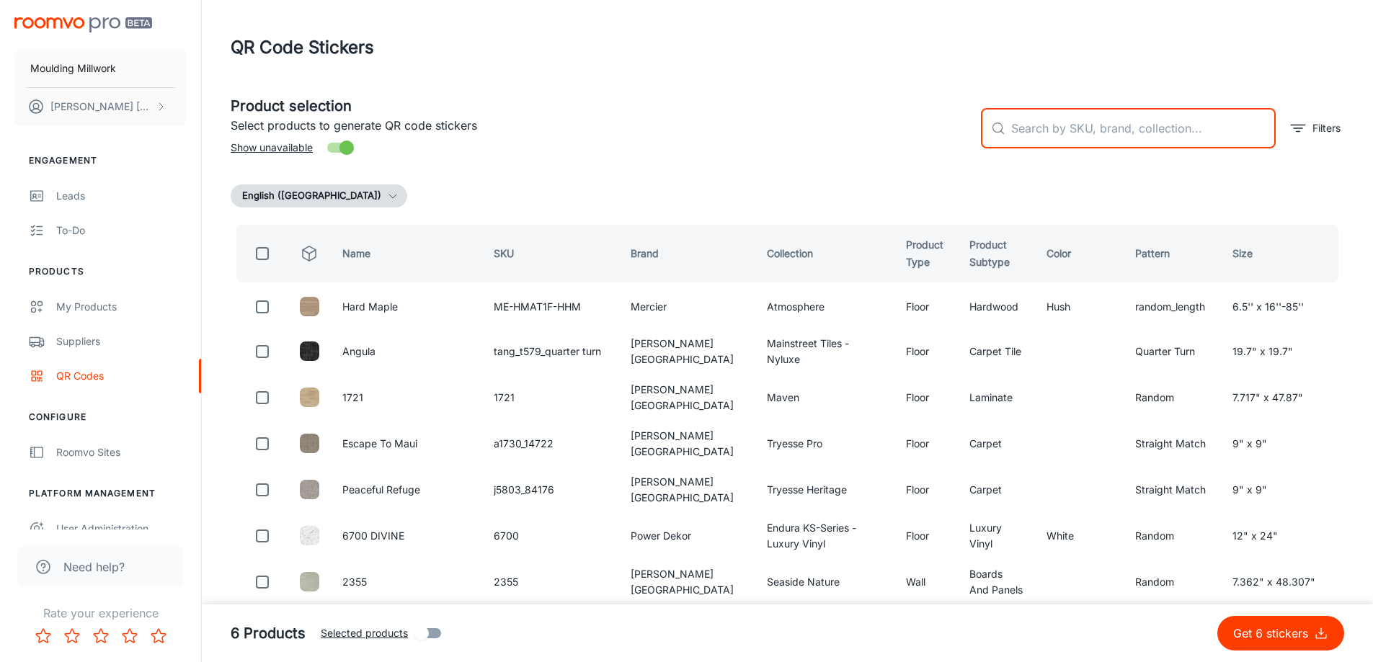
click at [1275, 635] on p "Get 6 stickers" at bounding box center [1273, 633] width 81 height 17
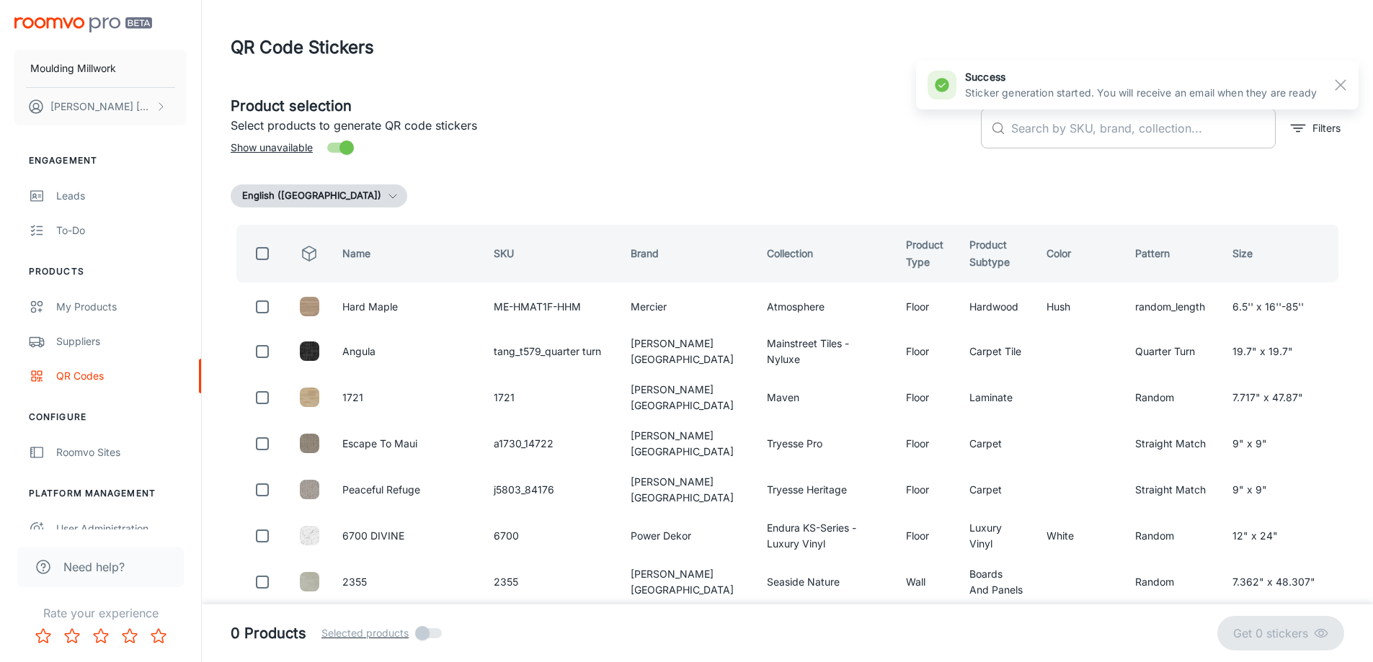
click at [1074, 122] on input "text" at bounding box center [1143, 128] width 264 height 40
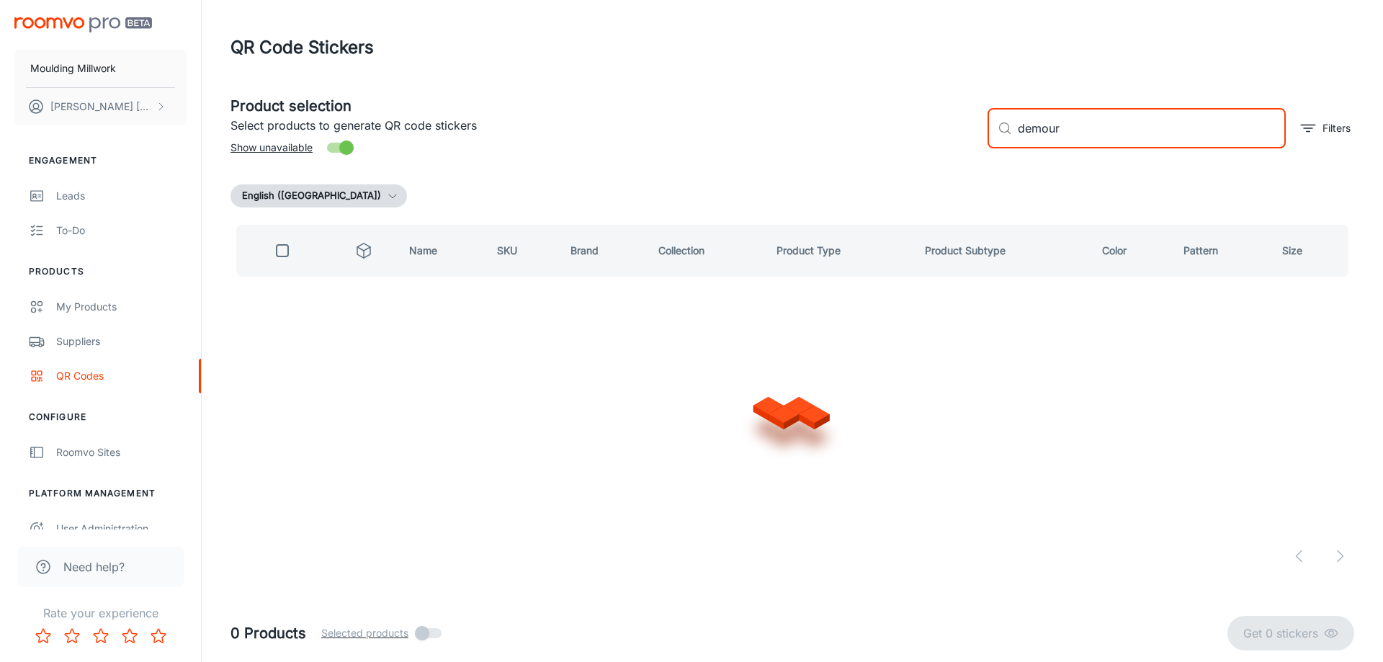
type input "demou"
checkbox input "true"
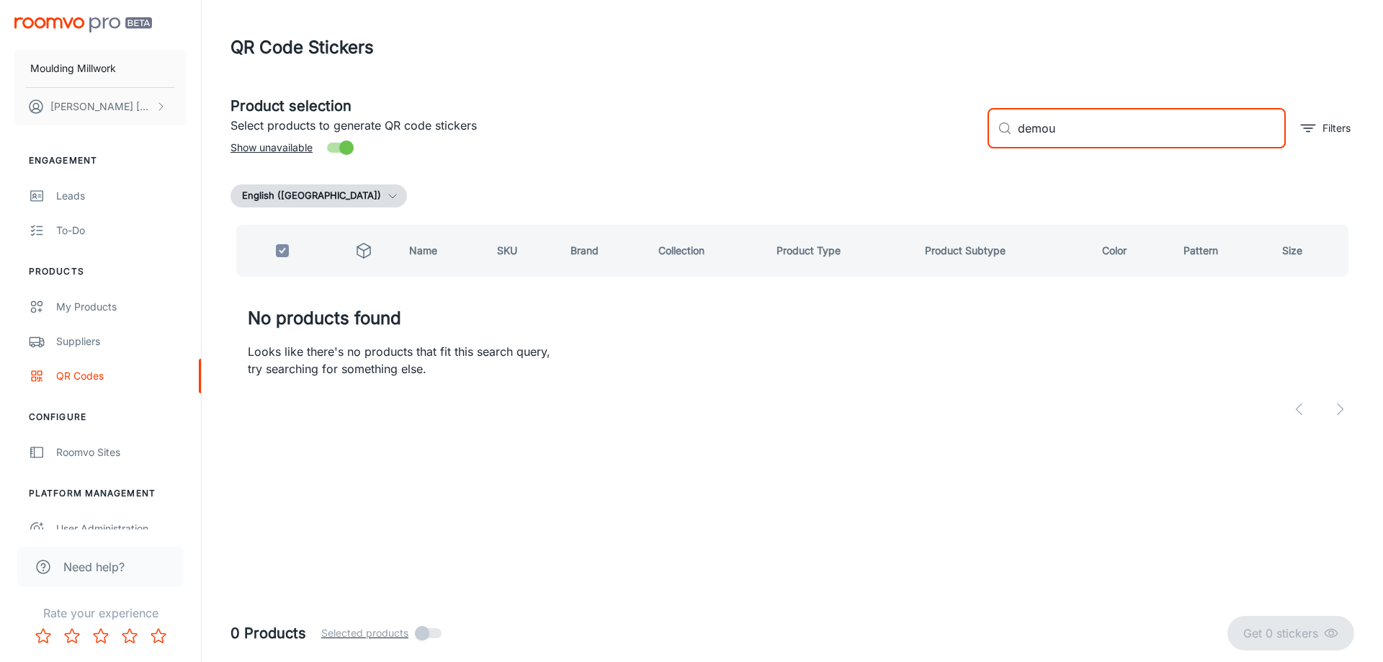
type input "demo"
checkbox input "false"
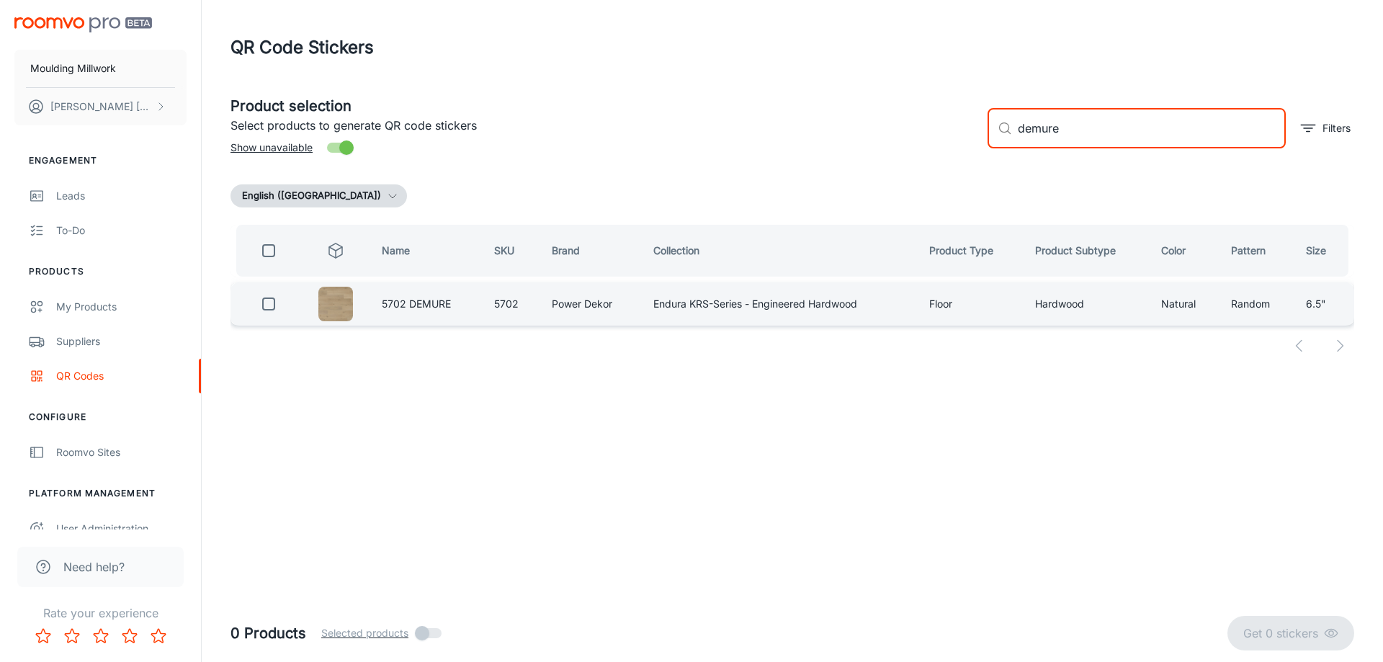
type input "demure"
click at [271, 303] on input "checkbox" at bounding box center [268, 304] width 29 height 29
checkbox input "true"
drag, startPoint x: 1069, startPoint y: 127, endPoint x: 925, endPoint y: 129, distance: 143.4
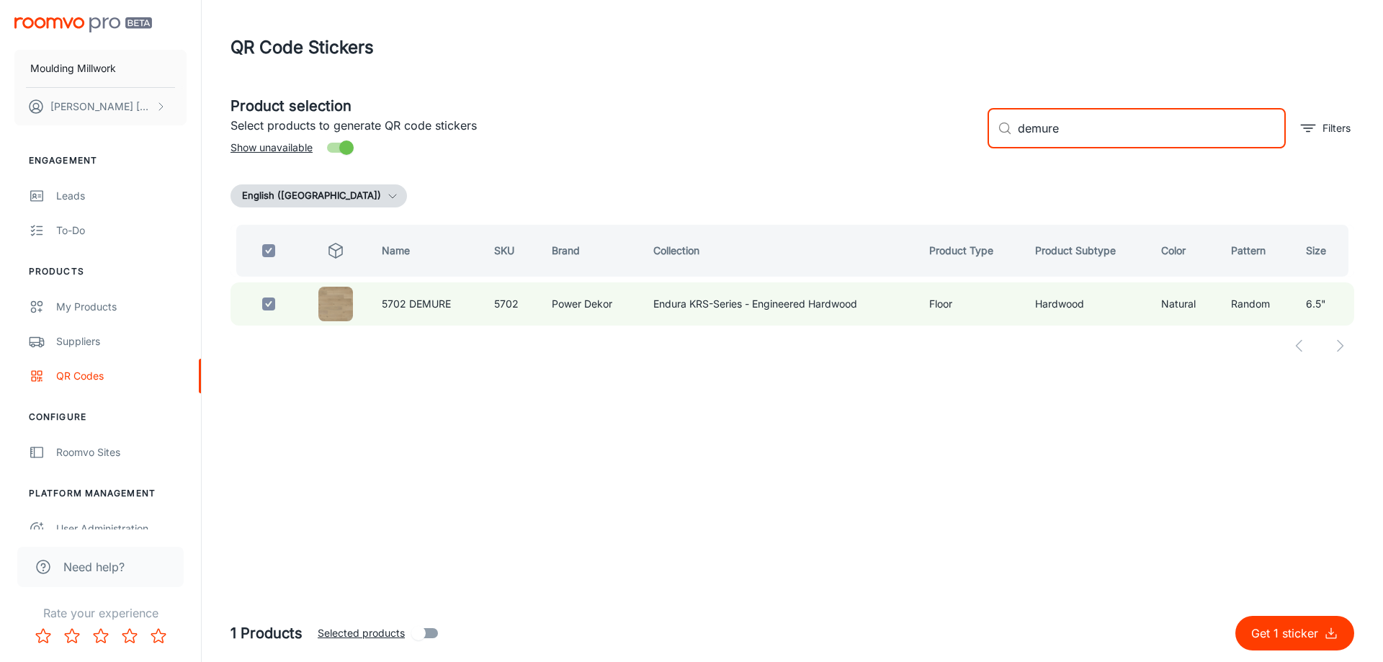
click at [925, 129] on div "Product selection Select products to generate QR code stickers Show unavailable…" at bounding box center [787, 123] width 1136 height 78
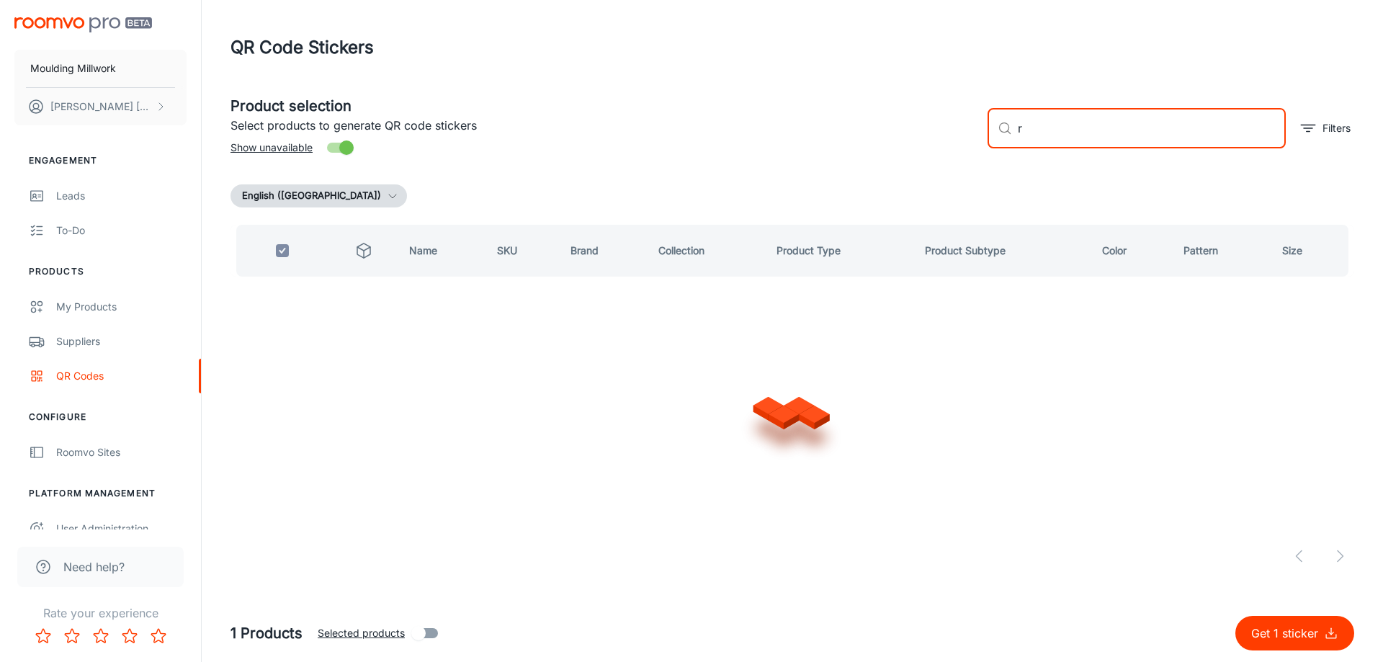
type input "rf"
checkbox input "false"
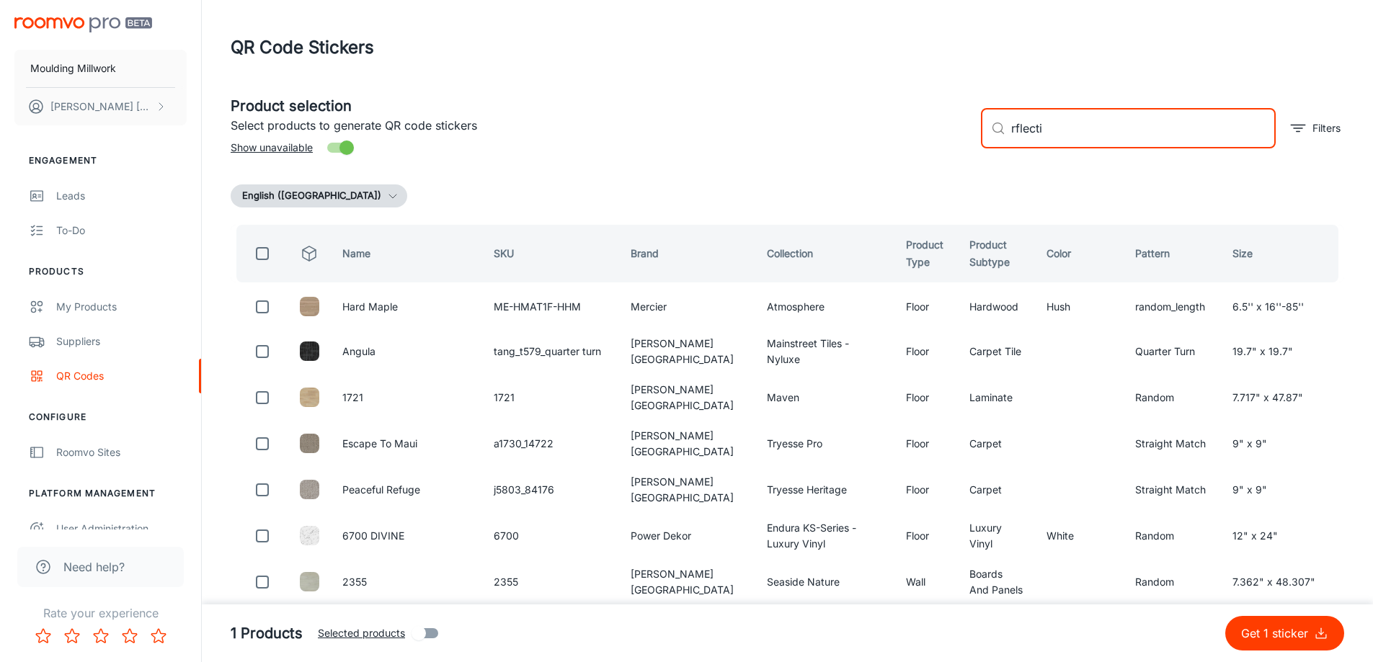
type input "rflectio"
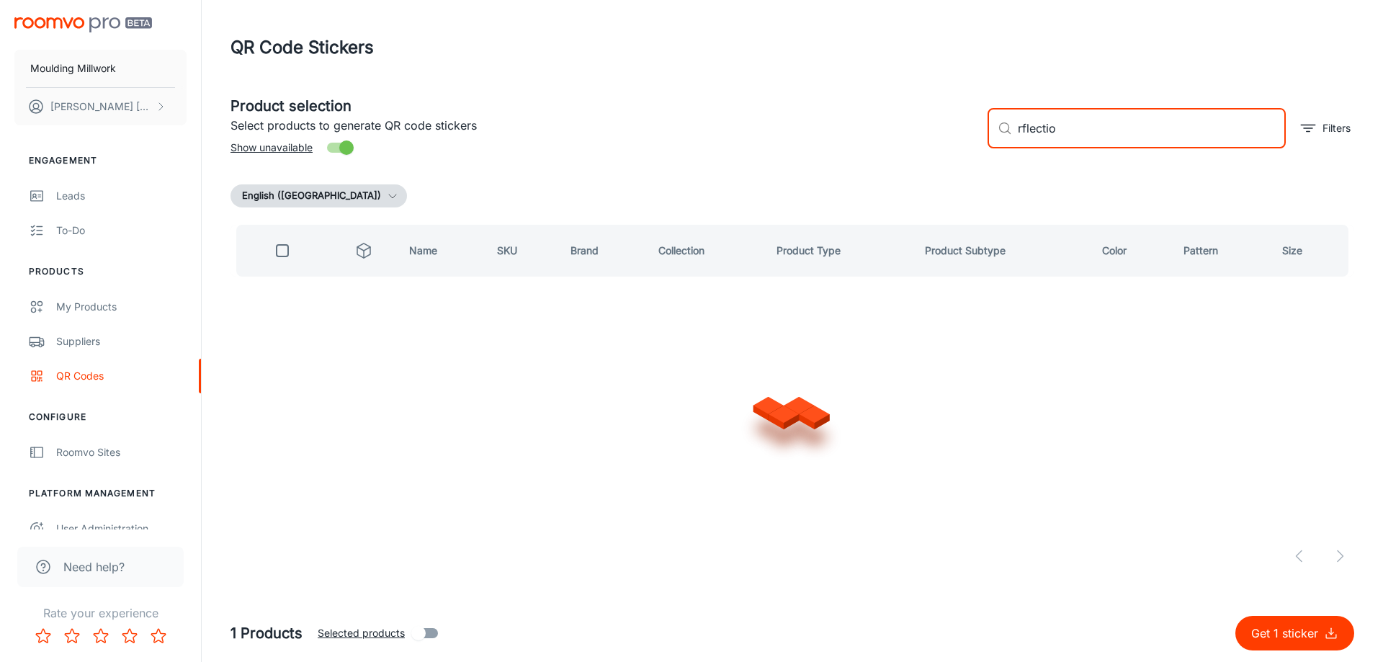
checkbox input "true"
type input "reflection"
checkbox input "false"
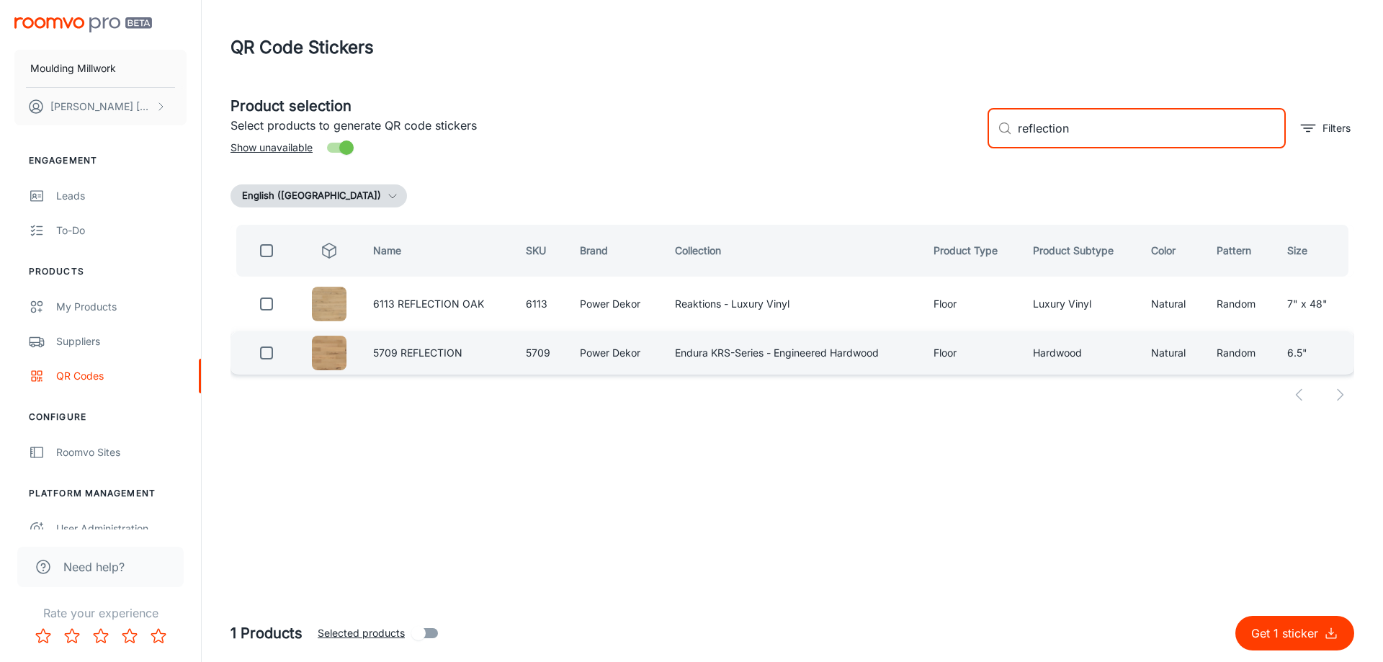
type input "reflection"
click at [264, 352] on input "checkbox" at bounding box center [266, 353] width 29 height 29
checkbox input "true"
drag, startPoint x: 1089, startPoint y: 130, endPoint x: 953, endPoint y: 129, distance: 136.2
click at [953, 129] on div "Product selection Select products to generate QR code stickers Show unavailable…" at bounding box center [787, 123] width 1136 height 78
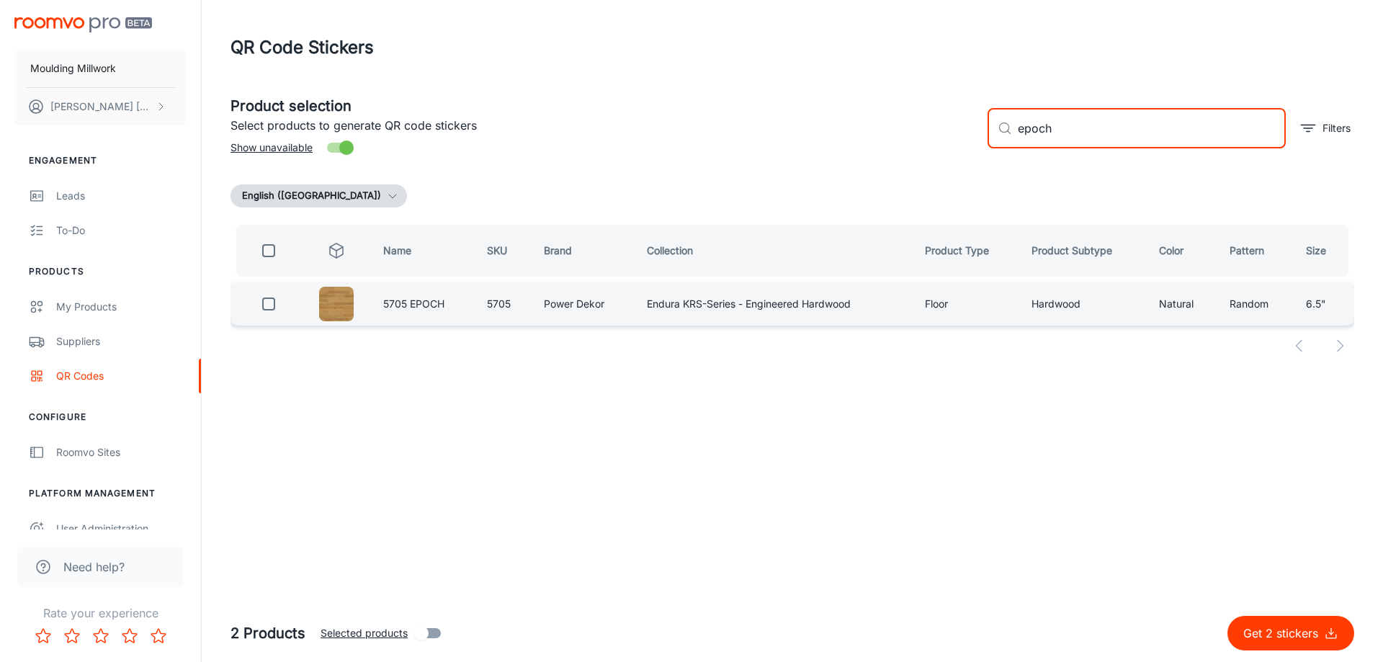
type input "epoch"
click at [264, 304] on input "checkbox" at bounding box center [268, 304] width 29 height 29
checkbox input "true"
drag, startPoint x: 1076, startPoint y: 124, endPoint x: 932, endPoint y: 126, distance: 144.1
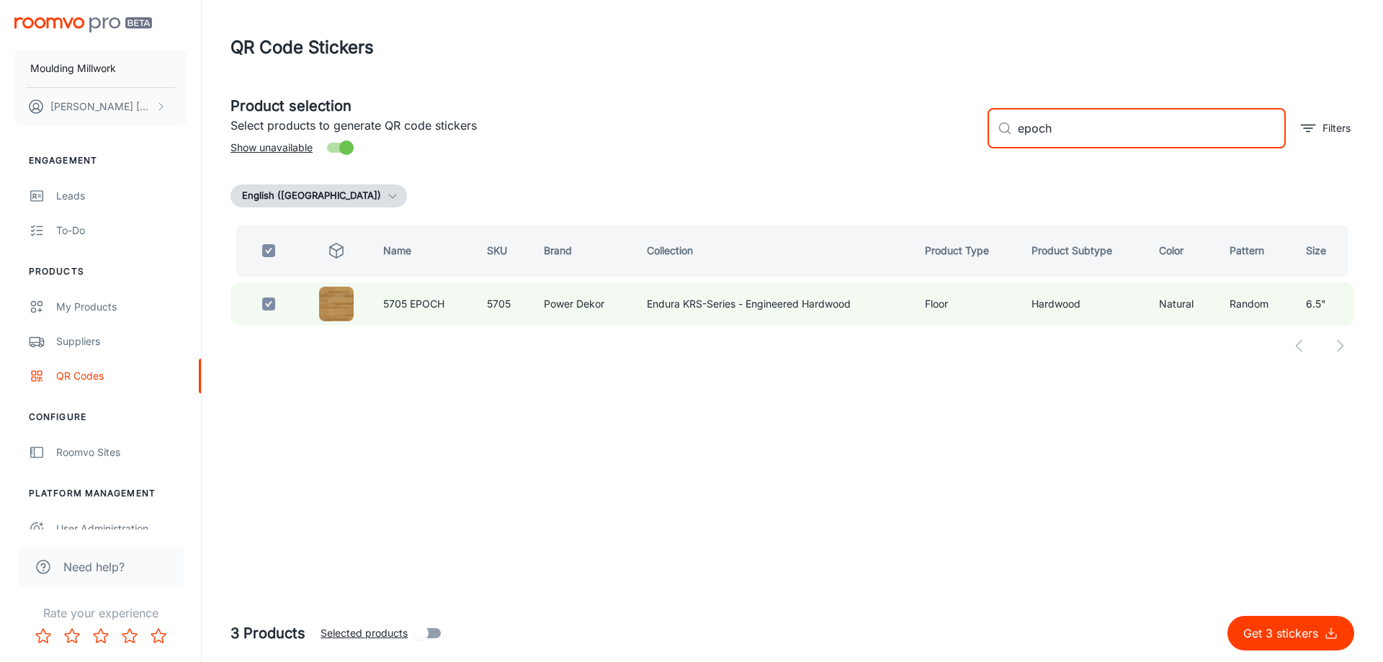
click at [932, 126] on div "Product selection Select products to generate QR code stickers Show unavailable…" at bounding box center [787, 123] width 1136 height 78
type input "gil"
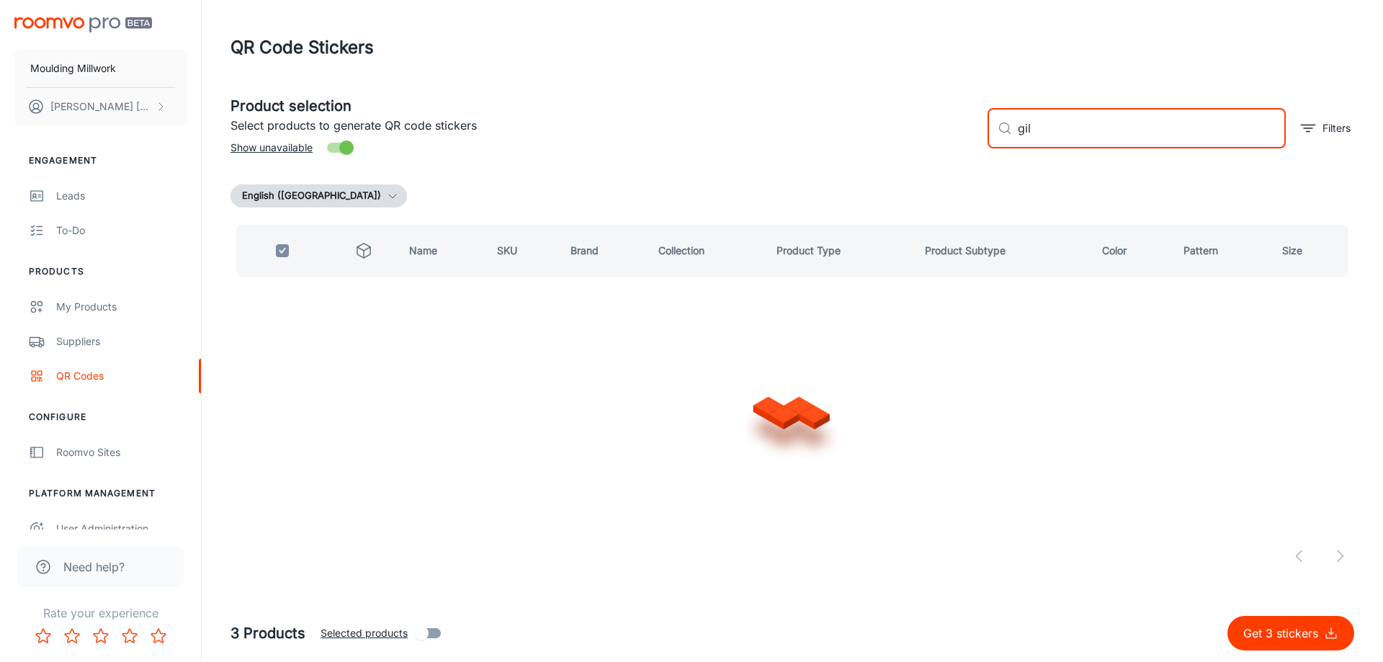
checkbox input "false"
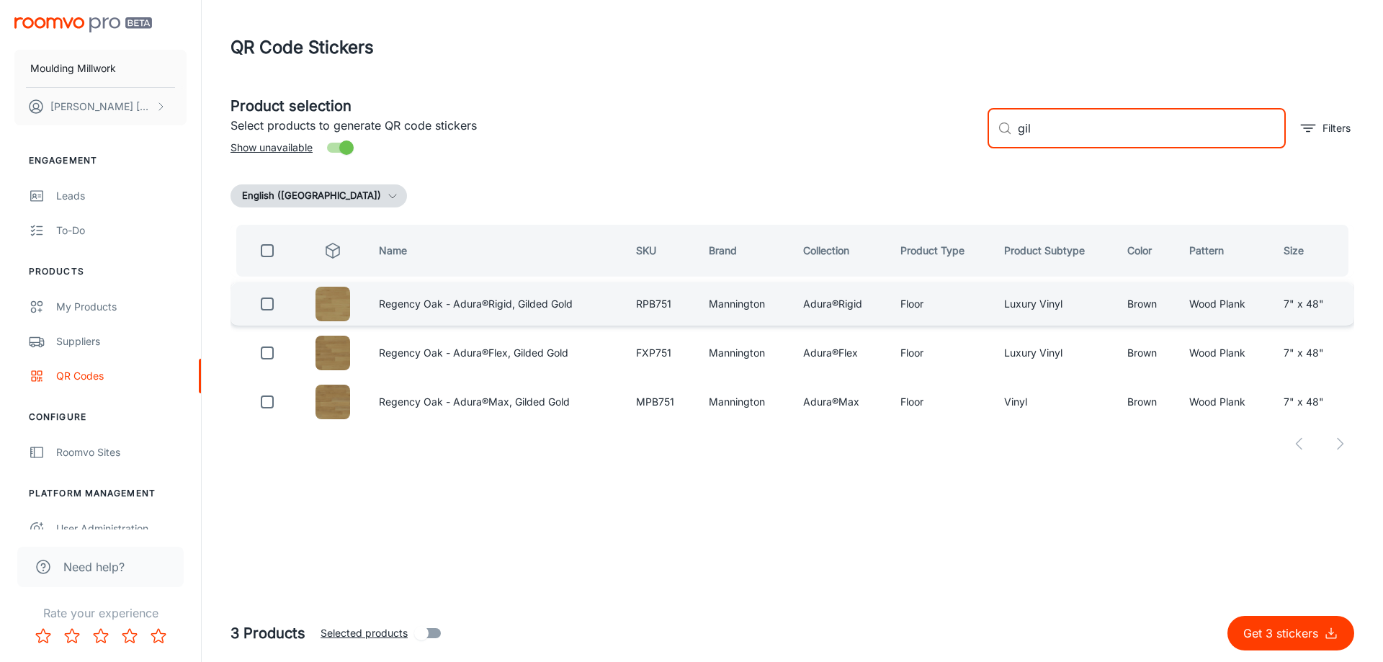
type input "gil"
click at [266, 303] on input "checkbox" at bounding box center [267, 304] width 29 height 29
drag, startPoint x: 1004, startPoint y: 132, endPoint x: 984, endPoint y: 134, distance: 20.3
click at [984, 134] on div "​ gil ​ Filters" at bounding box center [1165, 123] width 378 height 78
click at [1274, 627] on p "Get 4 stickers" at bounding box center [1284, 633] width 81 height 17
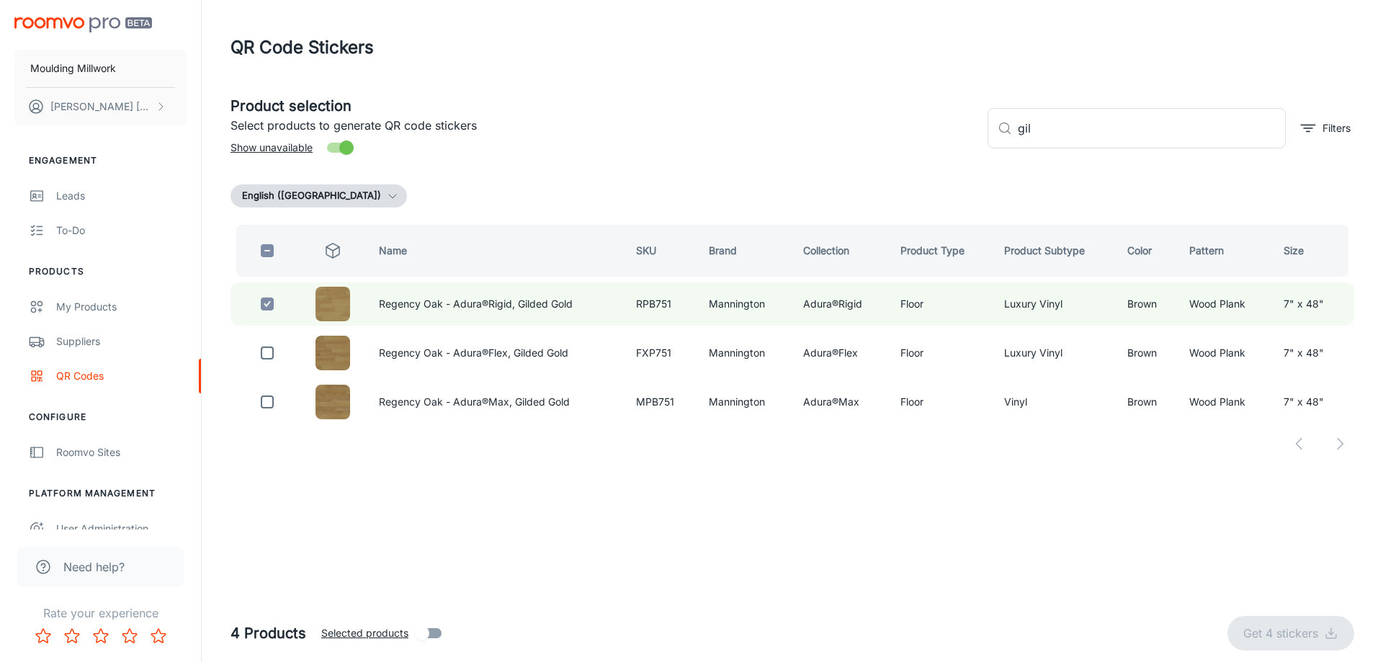
checkbox input "false"
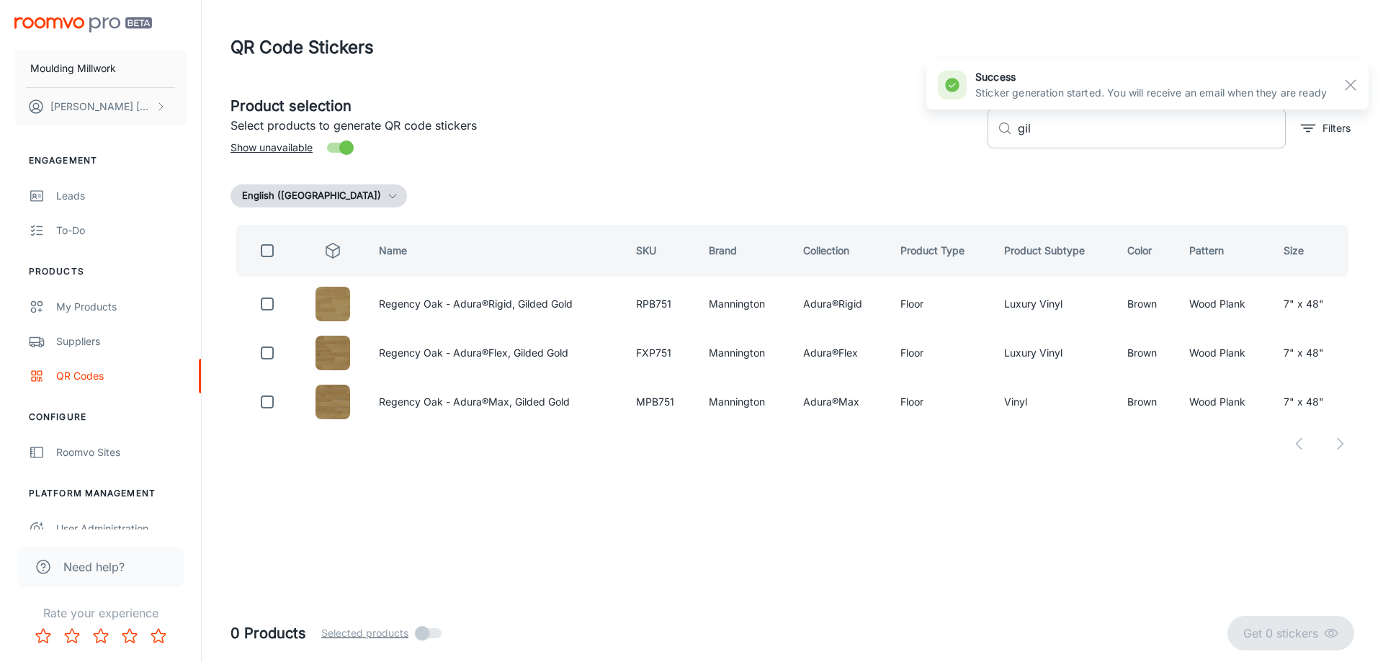
click at [1054, 133] on input "gil" at bounding box center [1152, 128] width 268 height 40
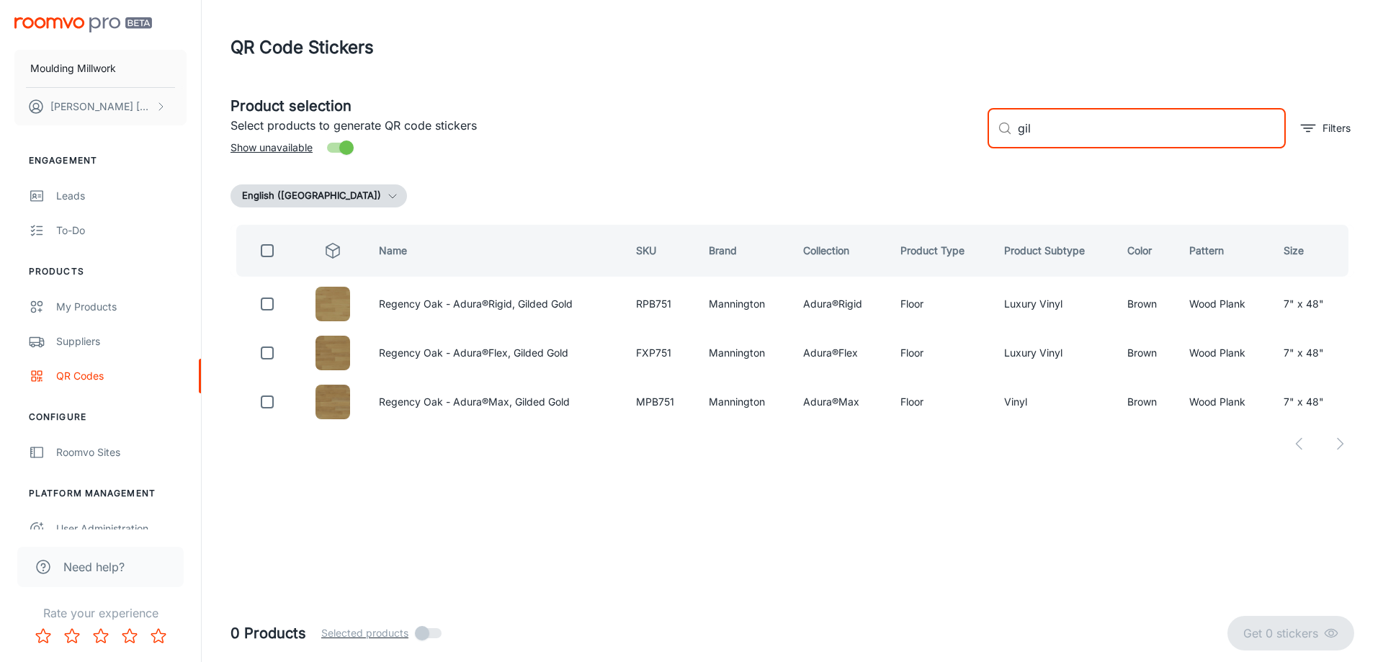
drag, startPoint x: 1054, startPoint y: 133, endPoint x: 987, endPoint y: 132, distance: 67.0
click at [988, 132] on div "​ gil ​" at bounding box center [1137, 128] width 298 height 40
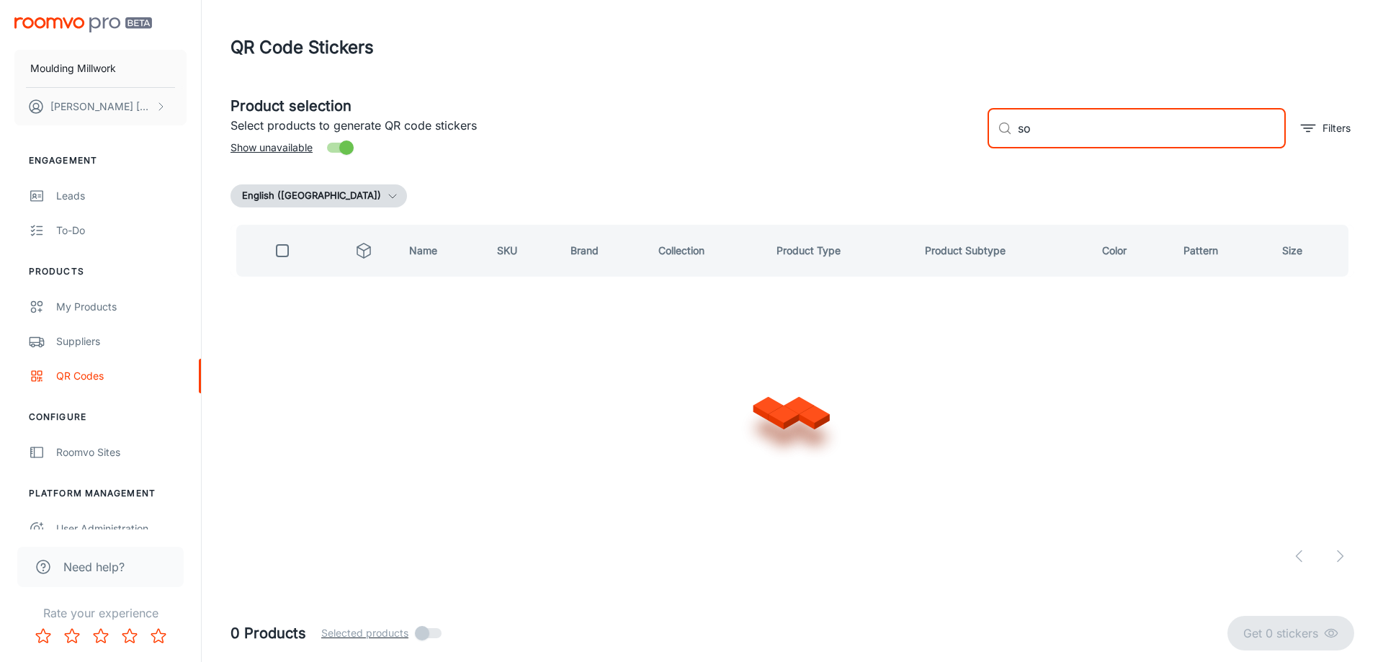
type input "s"
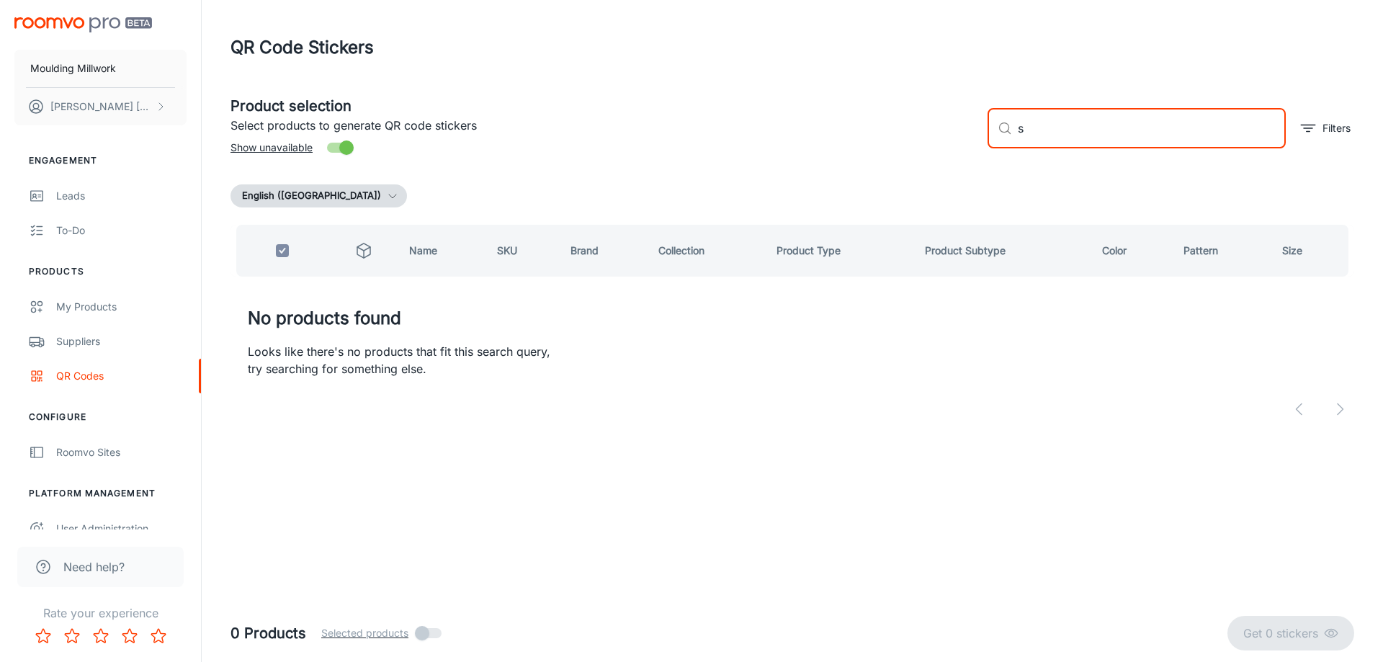
checkbox input "false"
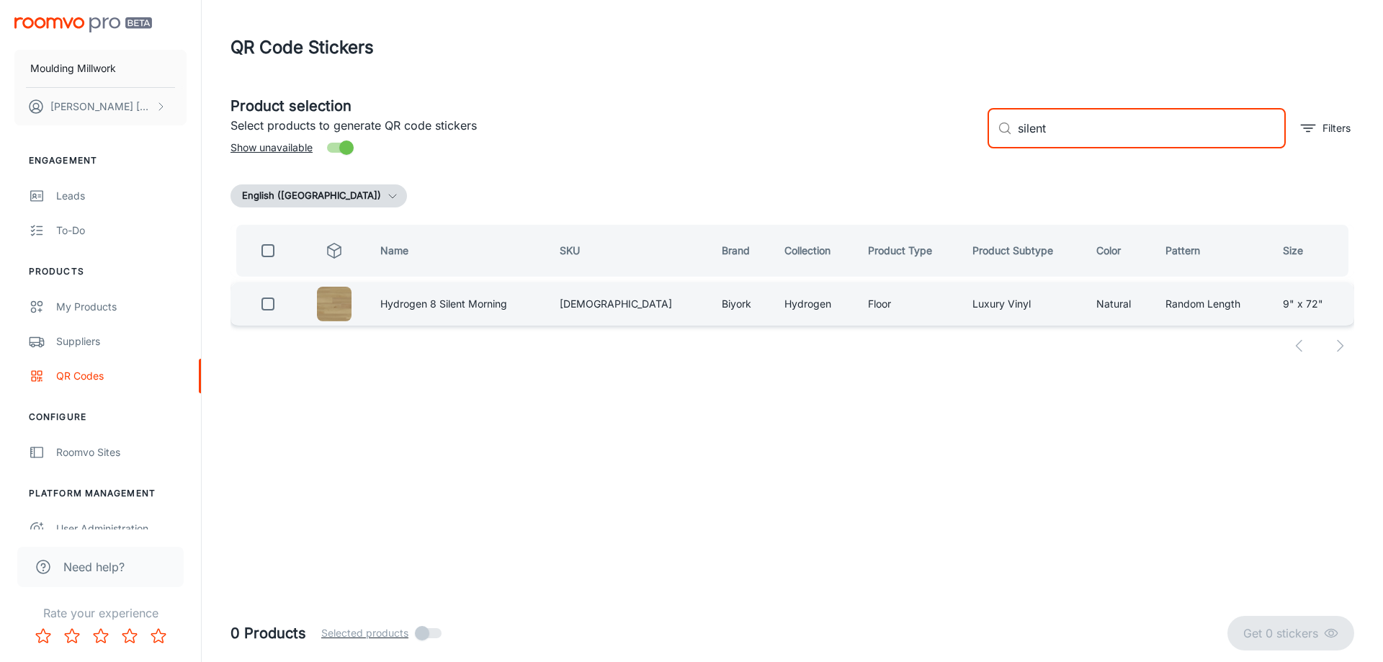
type input "silent"
click at [268, 306] on input "checkbox" at bounding box center [268, 304] width 29 height 29
checkbox input "true"
drag, startPoint x: 1075, startPoint y: 126, endPoint x: 991, endPoint y: 125, distance: 83.6
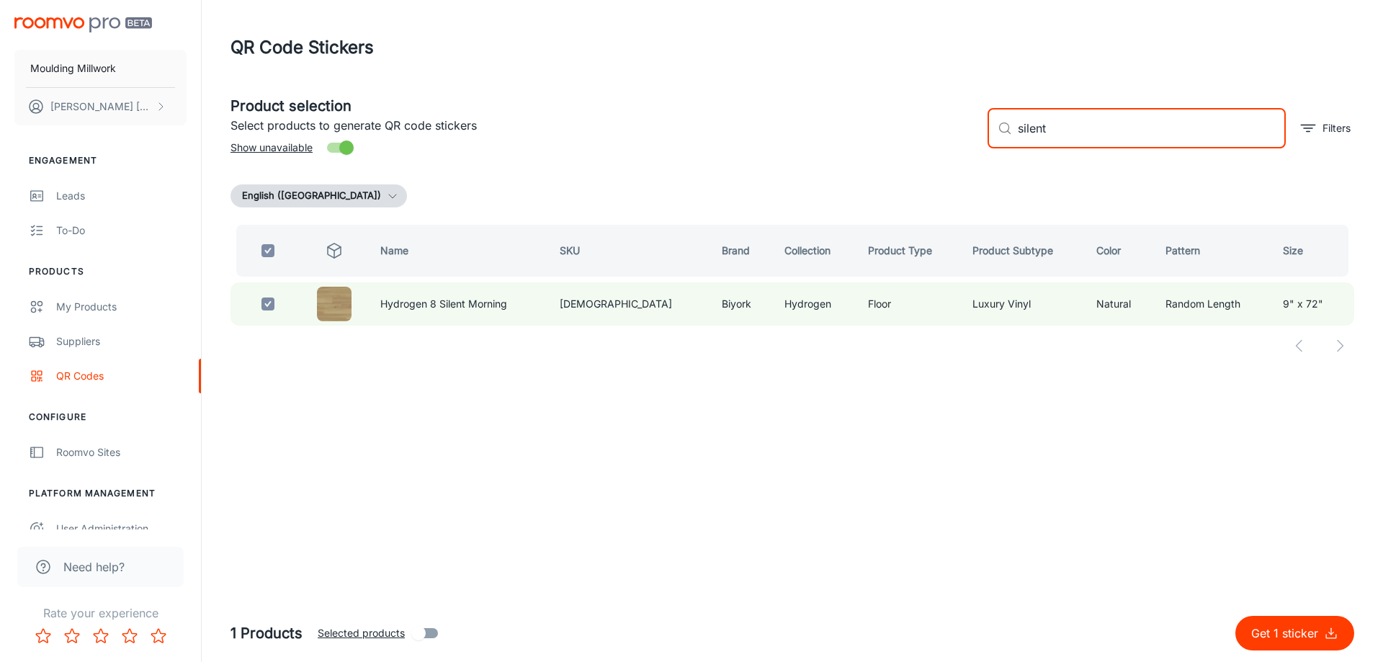
click at [991, 125] on div "​ silent ​" at bounding box center [1137, 128] width 298 height 40
type input "dem"
checkbox input "false"
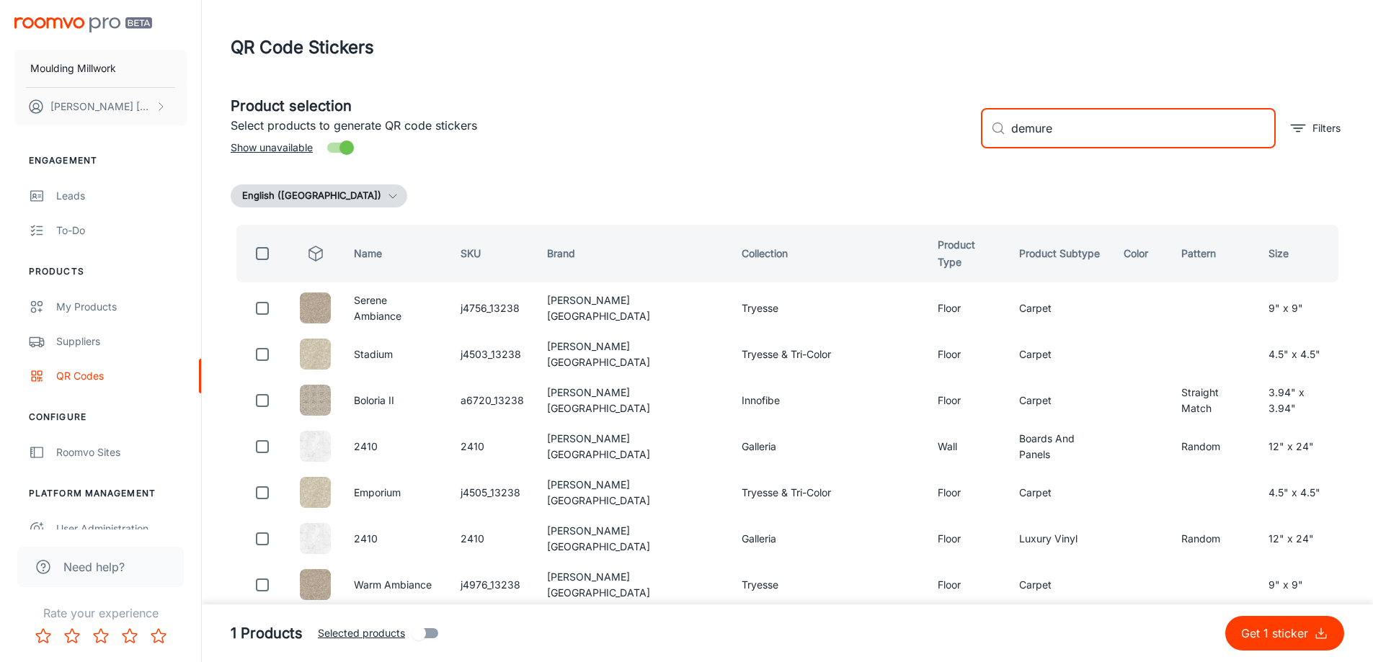
type input "demure"
click at [1225, 616] on button "Get 1 sticker" at bounding box center [1284, 633] width 119 height 35
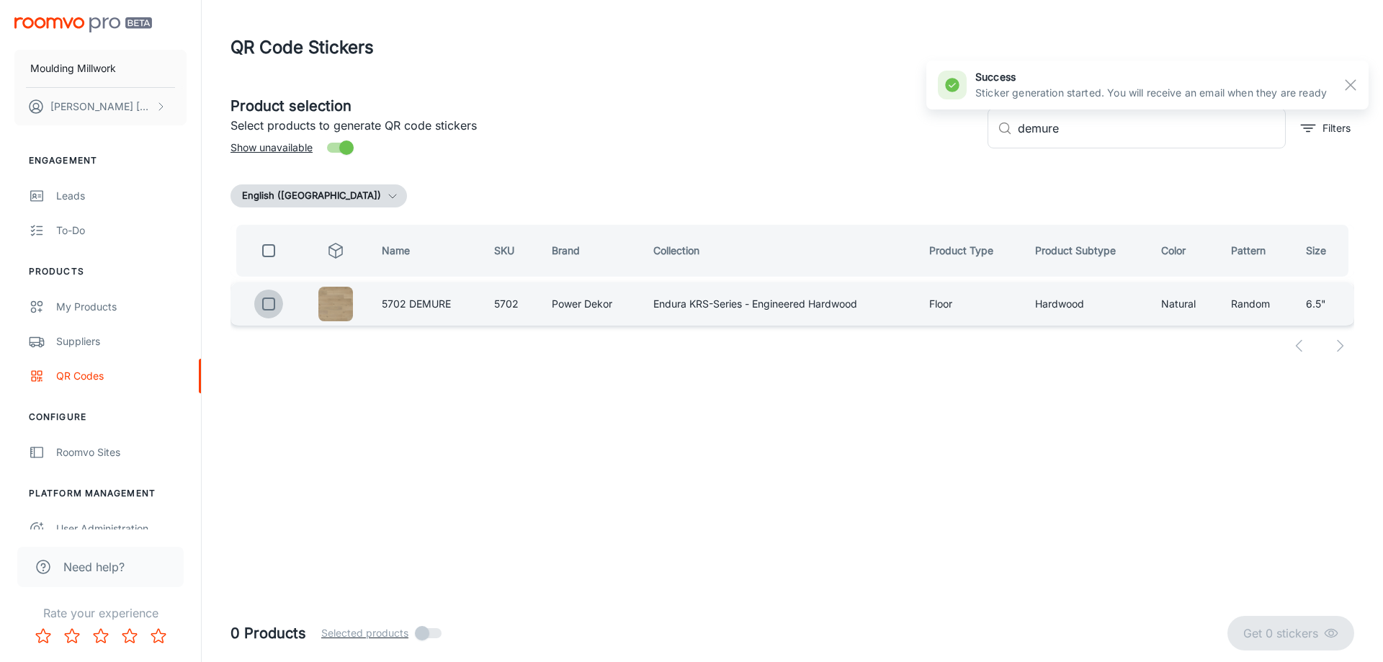
click at [270, 307] on input "checkbox" at bounding box center [268, 304] width 29 height 29
checkbox input "true"
drag, startPoint x: 1079, startPoint y: 128, endPoint x: 940, endPoint y: 137, distance: 139.4
click at [940, 137] on div "Product selection Select products to generate QR code stickers Show unavailable…" at bounding box center [787, 123] width 1136 height 78
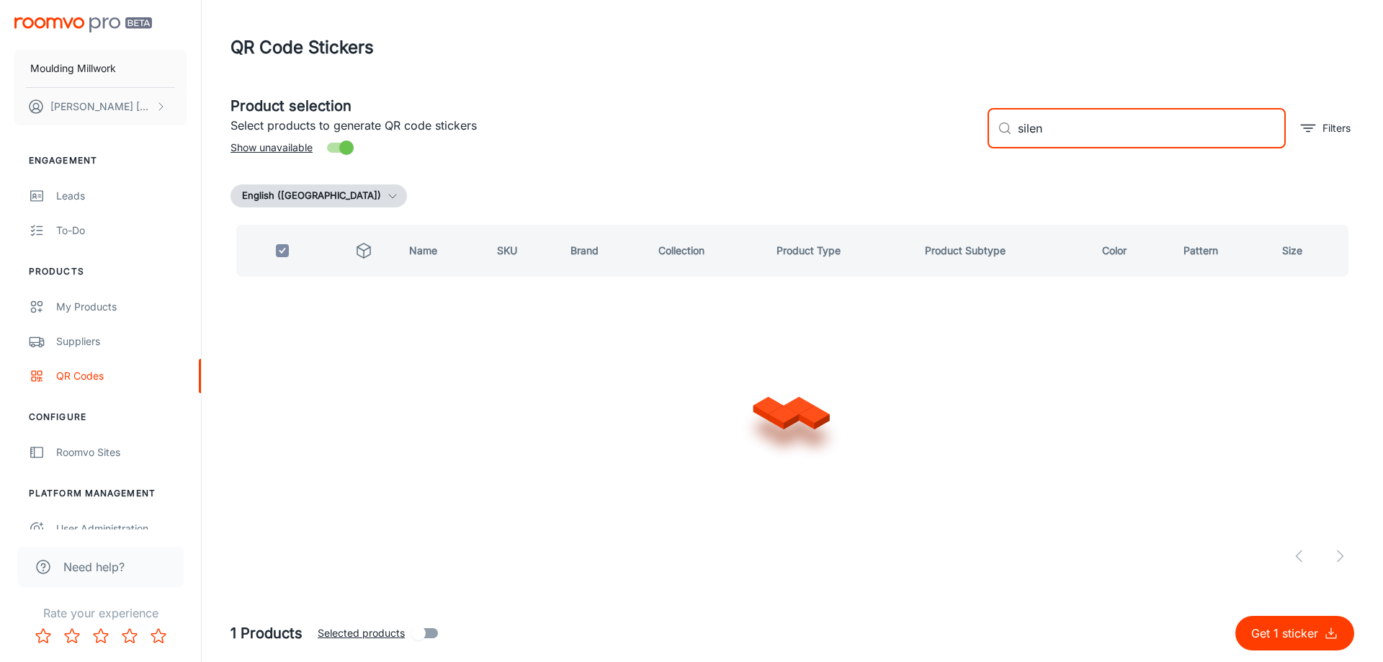
type input "silent"
checkbox input "false"
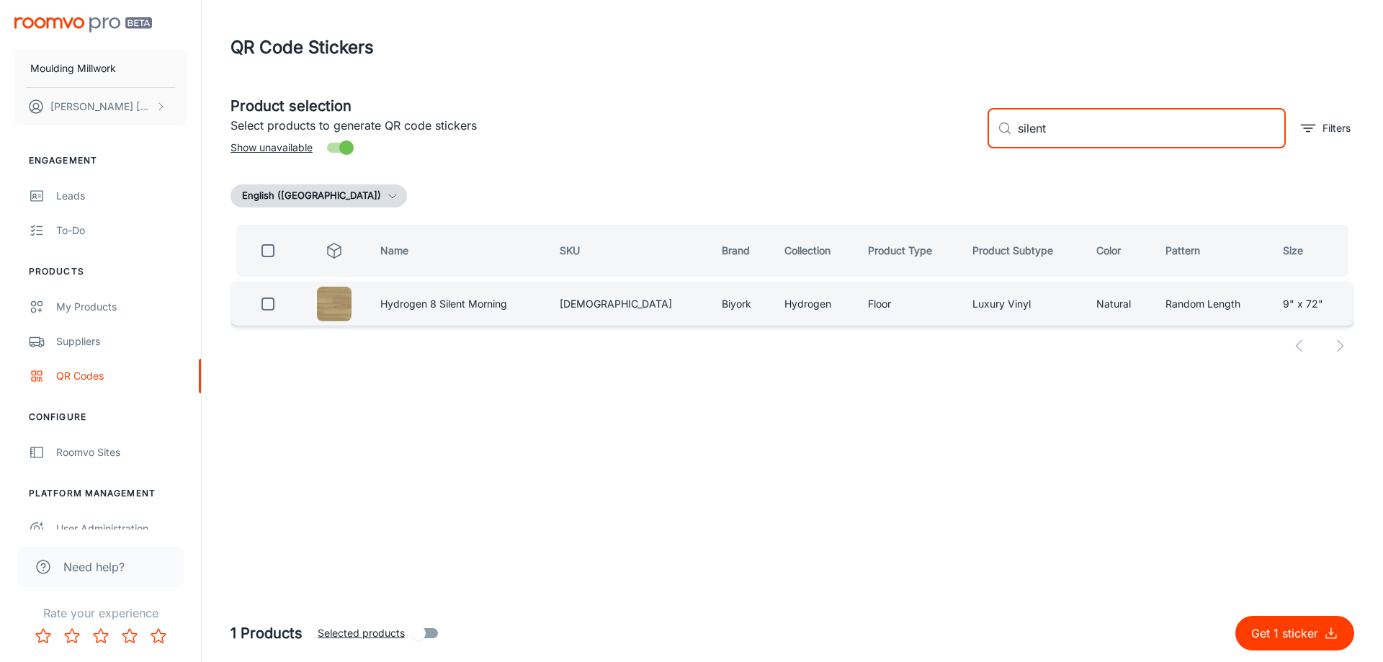
type input "silent"
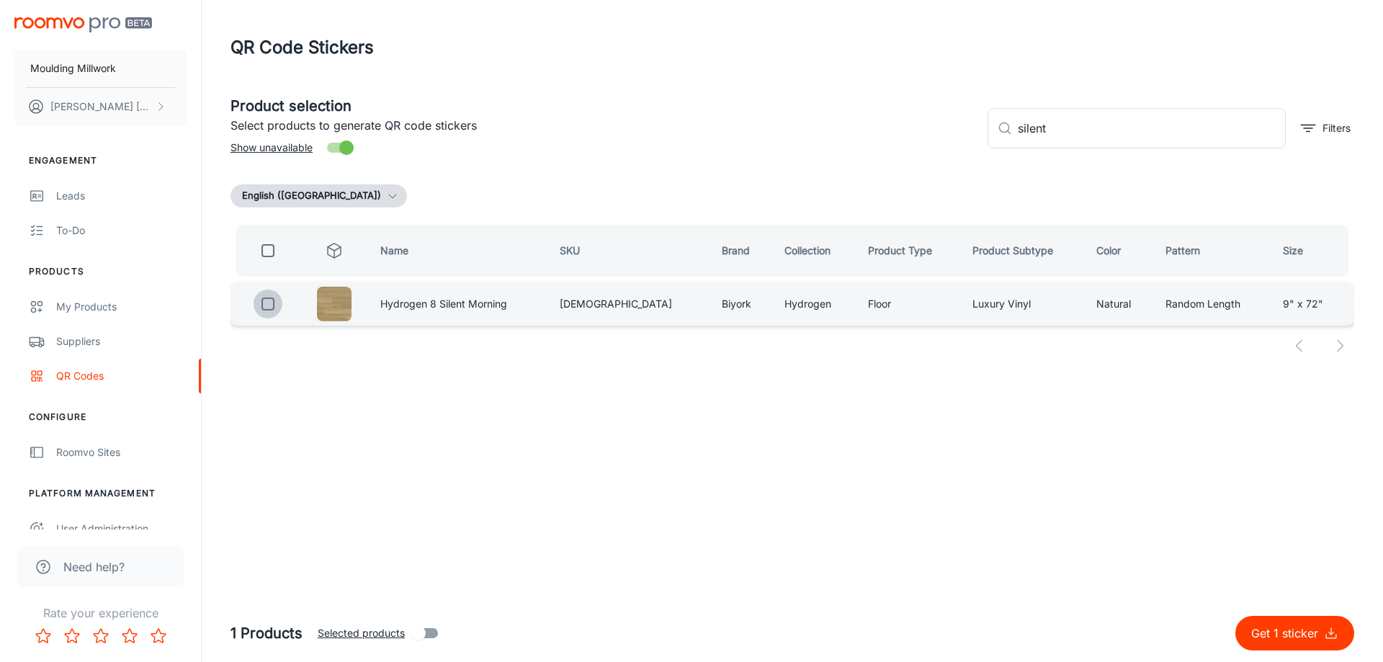
click at [263, 304] on input "checkbox" at bounding box center [268, 304] width 29 height 29
checkbox input "true"
click at [1257, 629] on p "Get 2 stickers" at bounding box center [1284, 633] width 81 height 17
checkbox input "false"
